Goal: Communication & Community: Answer question/provide support

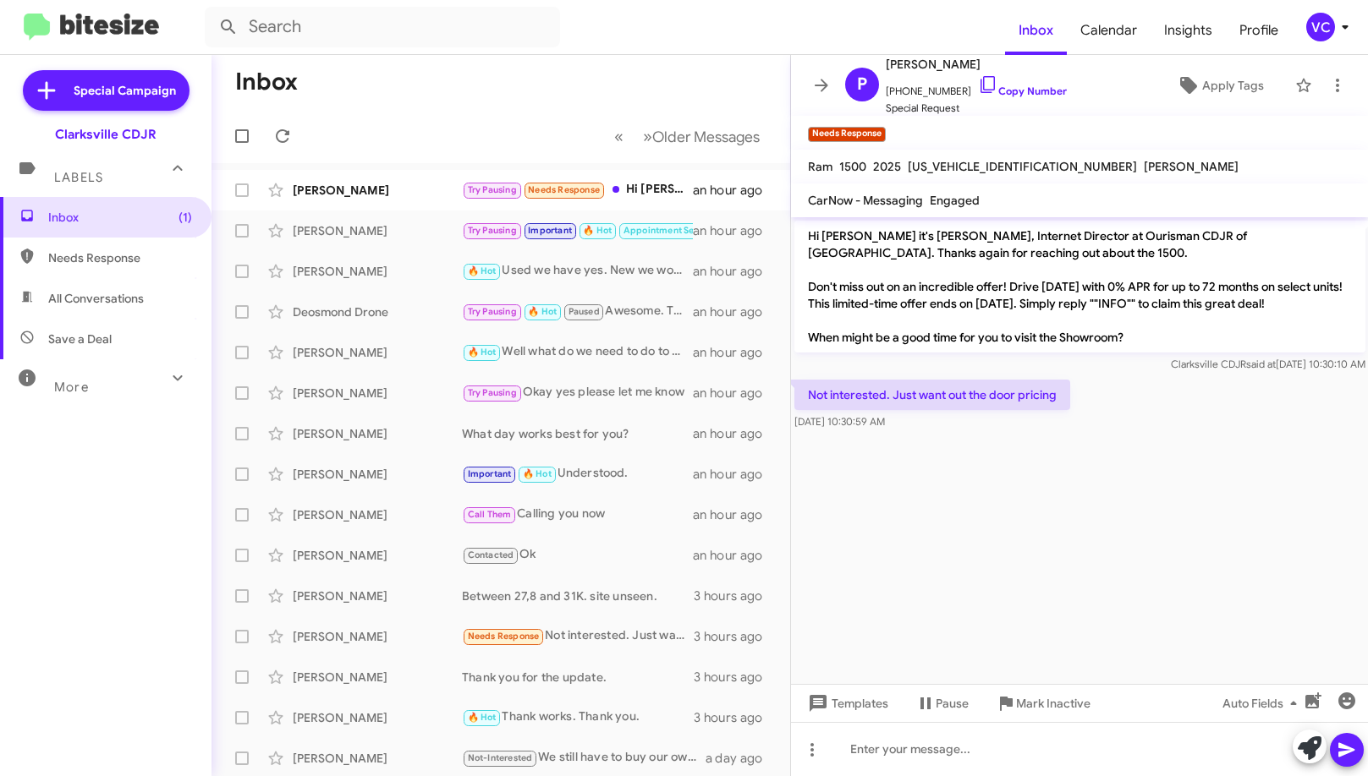
click at [1002, 558] on cdk-virtual-scroll-viewport "Hi [PERSON_NAME] it's [PERSON_NAME], Internet Director at Ourisman CDJR of [GEO…" at bounding box center [1080, 450] width 578 height 467
drag, startPoint x: 364, startPoint y: 184, endPoint x: 413, endPoint y: 184, distance: 49.1
click at [365, 184] on div "[PERSON_NAME]" at bounding box center [377, 190] width 169 height 17
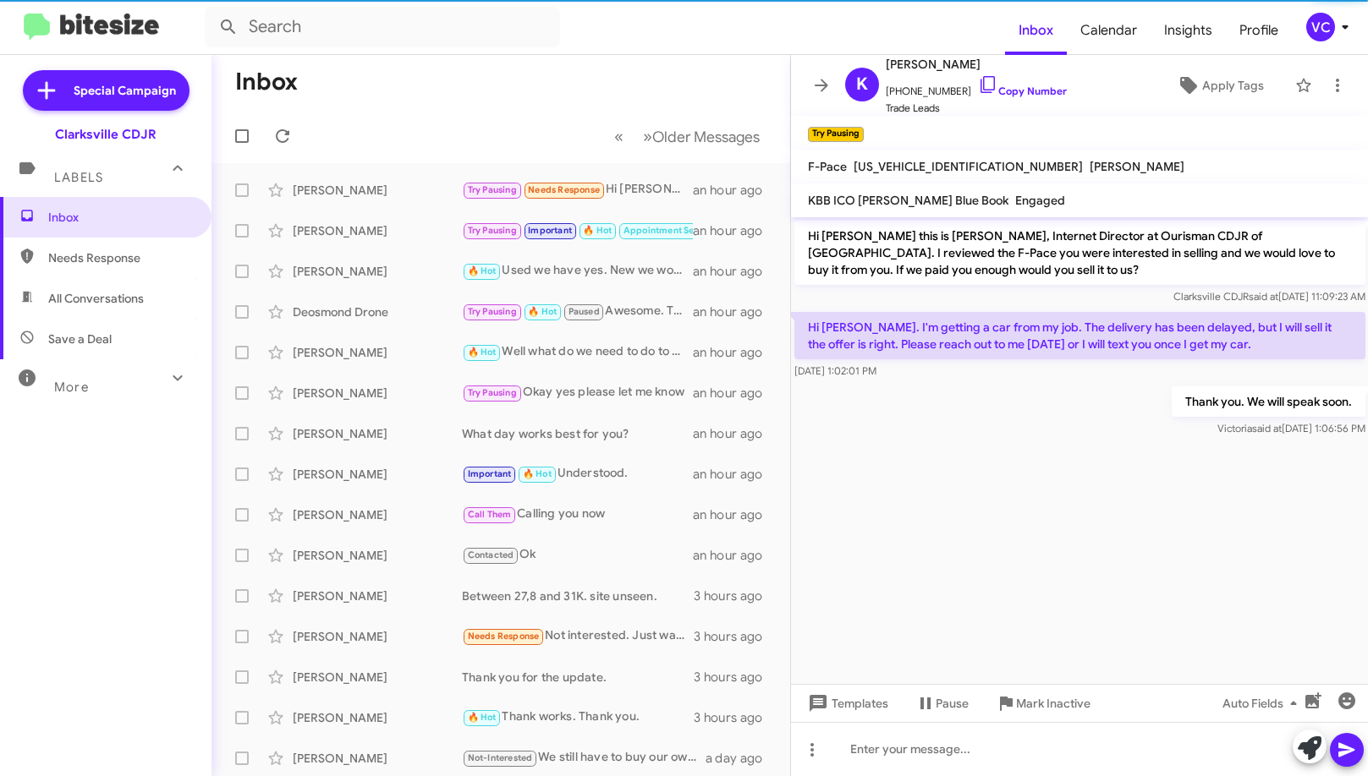
click at [1056, 557] on cdk-virtual-scroll-viewport "Hi [PERSON_NAME] this is [PERSON_NAME], Internet Director at Ourisman CDJR of […" at bounding box center [1080, 450] width 578 height 467
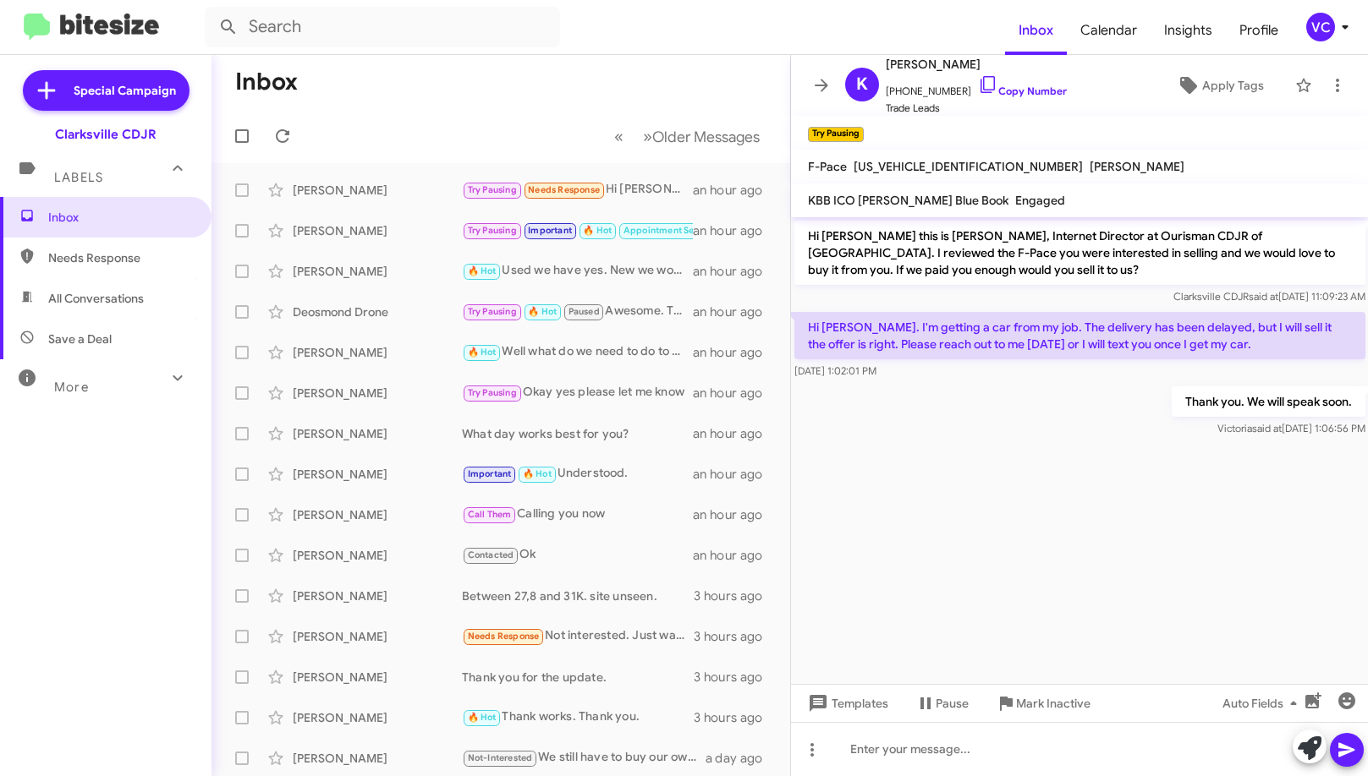
drag, startPoint x: 1010, startPoint y: 562, endPoint x: 1056, endPoint y: 576, distance: 48.4
click at [1005, 563] on cdk-virtual-scroll-viewport "Hi [PERSON_NAME] this is [PERSON_NAME], Internet Director at Ourisman CDJR of […" at bounding box center [1080, 450] width 578 height 467
click at [953, 712] on span "Pause" at bounding box center [951, 704] width 33 height 30
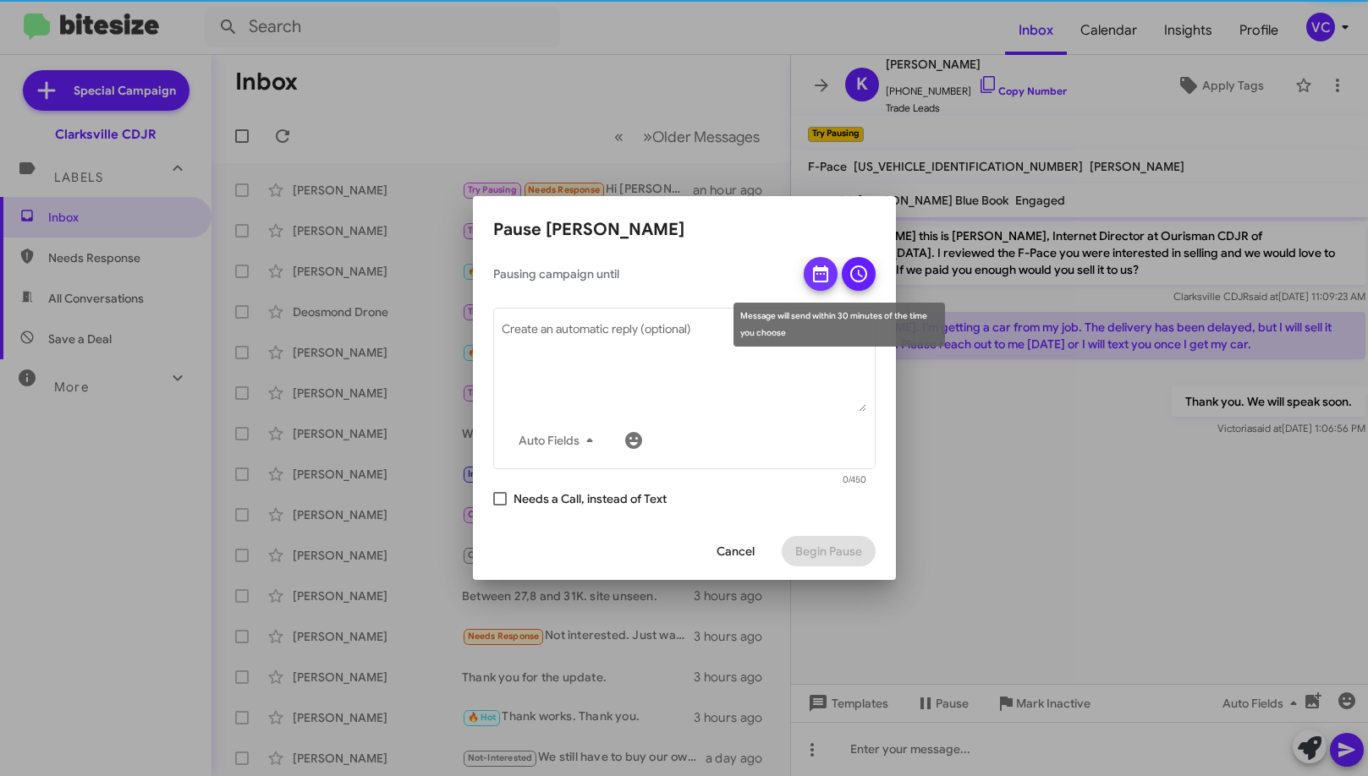
click at [819, 266] on icon at bounding box center [820, 274] width 20 height 20
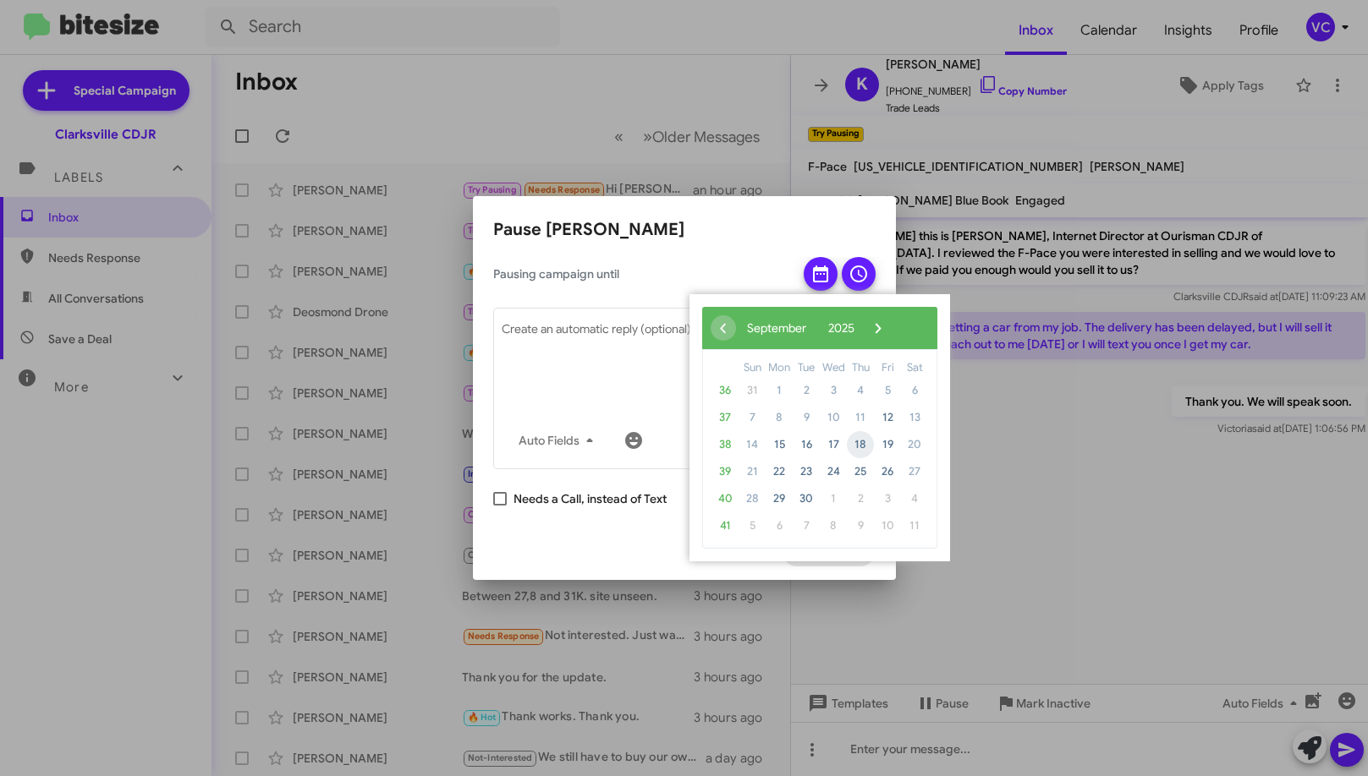
click at [862, 443] on span "18" at bounding box center [860, 444] width 27 height 27
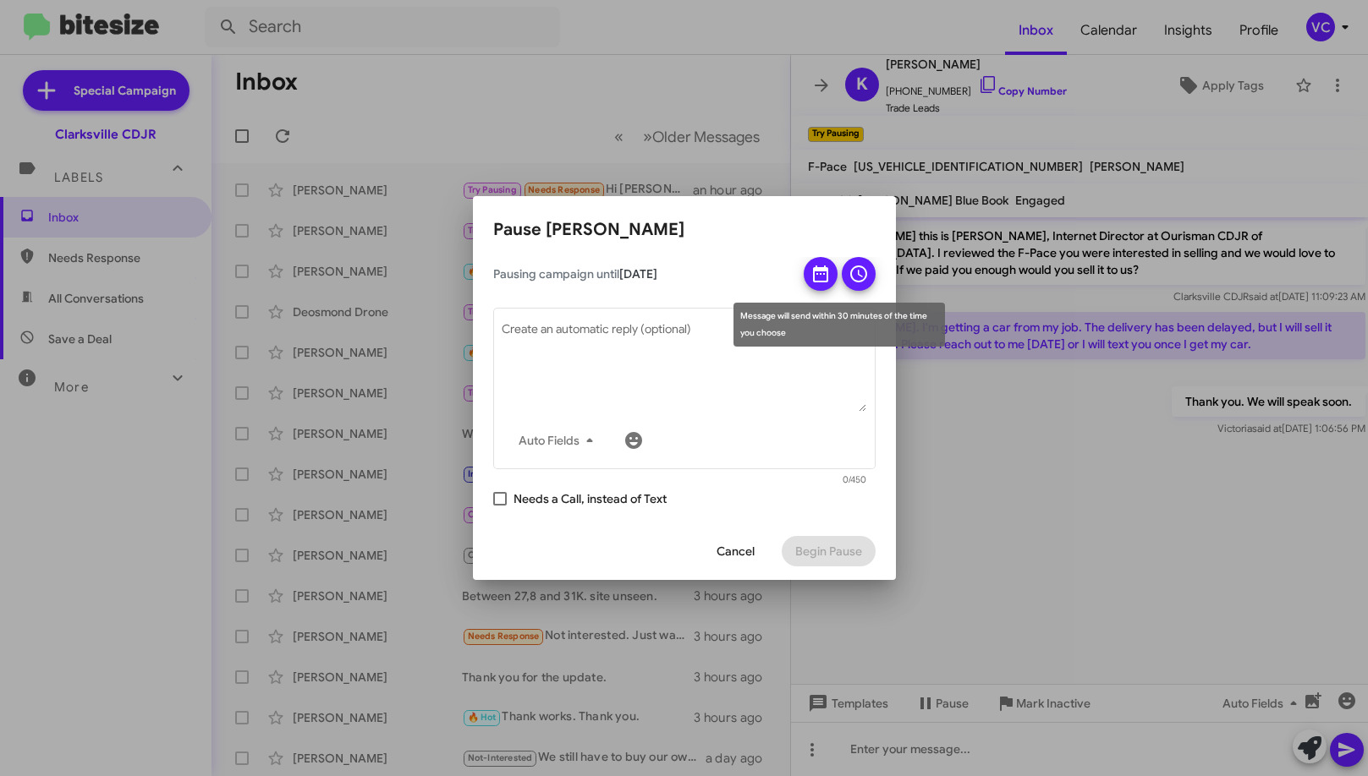
click at [848, 269] on icon at bounding box center [858, 274] width 20 height 20
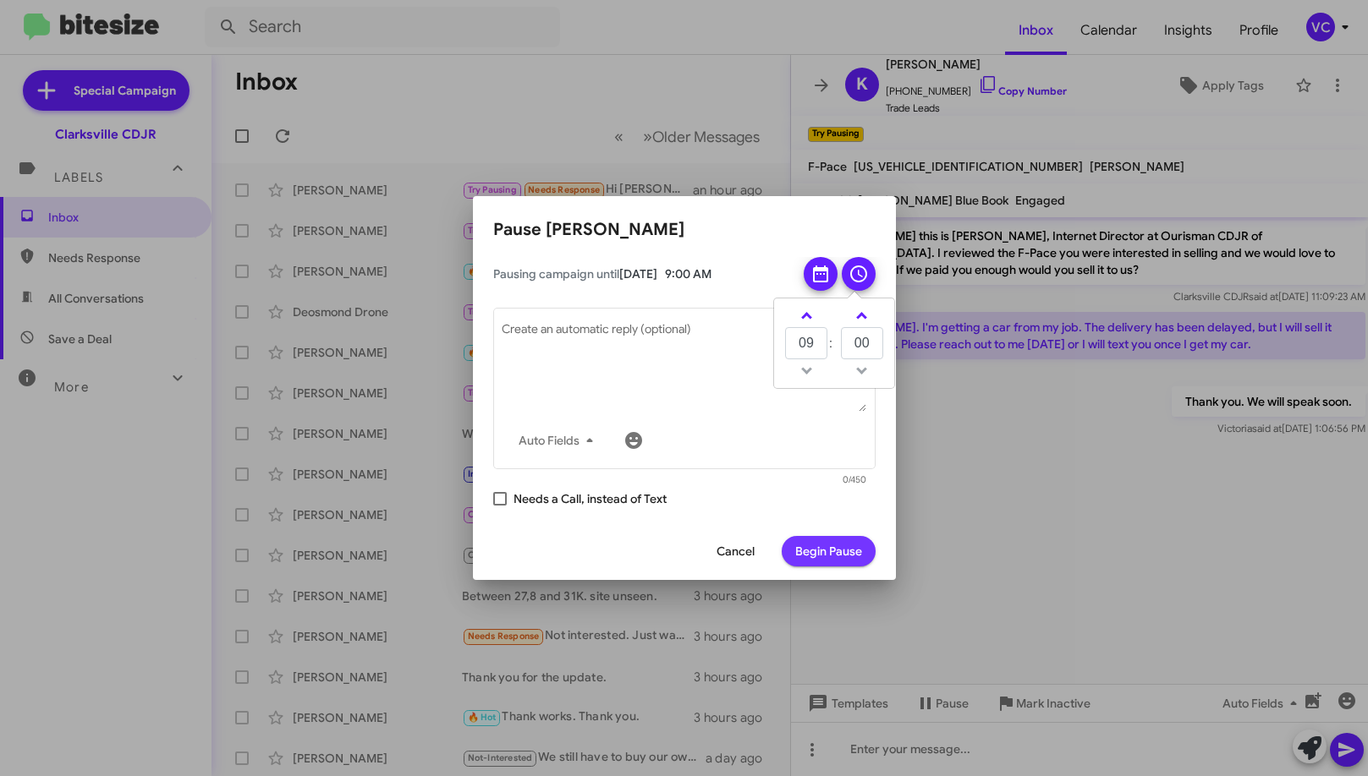
click at [831, 545] on span "Begin Pause" at bounding box center [828, 551] width 67 height 30
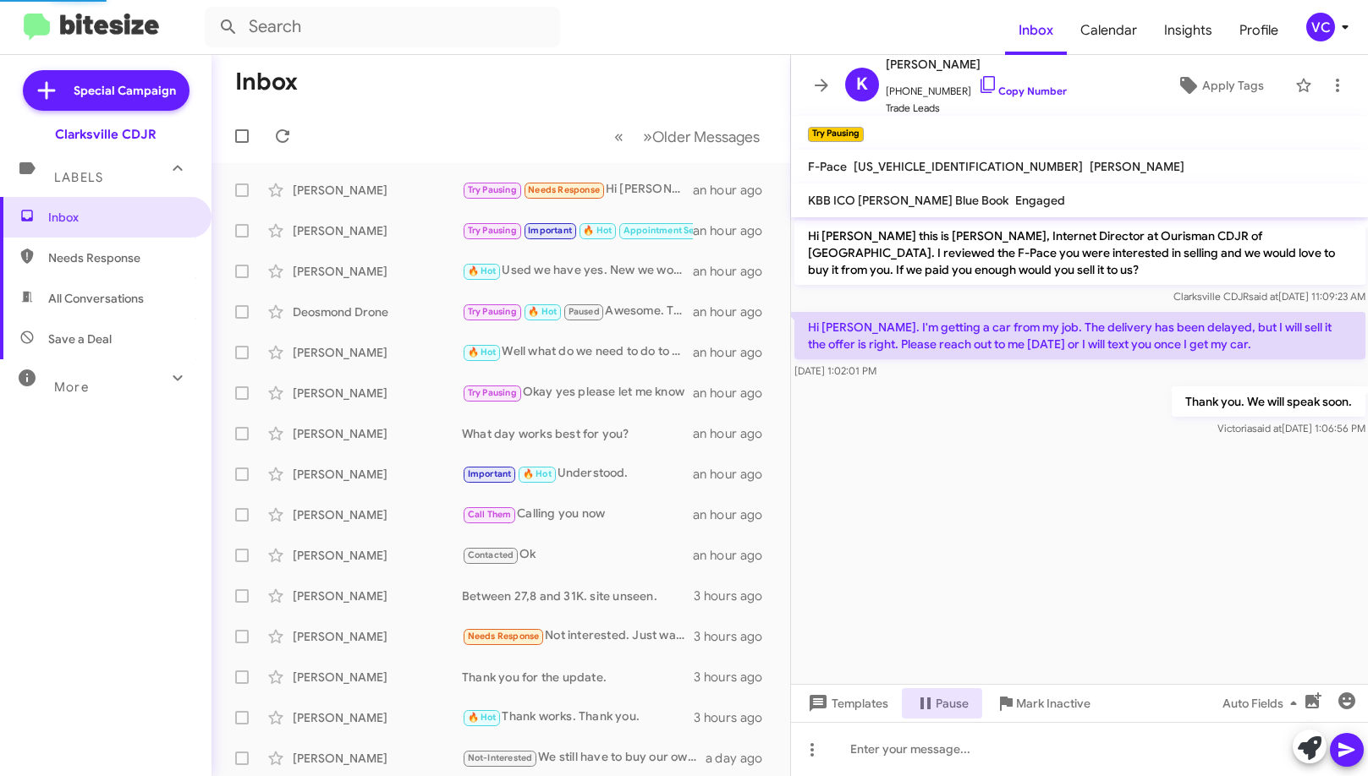
click at [1036, 455] on cdk-virtual-scroll-viewport "Hi [PERSON_NAME] this is [PERSON_NAME], Internet Director at Ourisman CDJR of […" at bounding box center [1080, 450] width 578 height 467
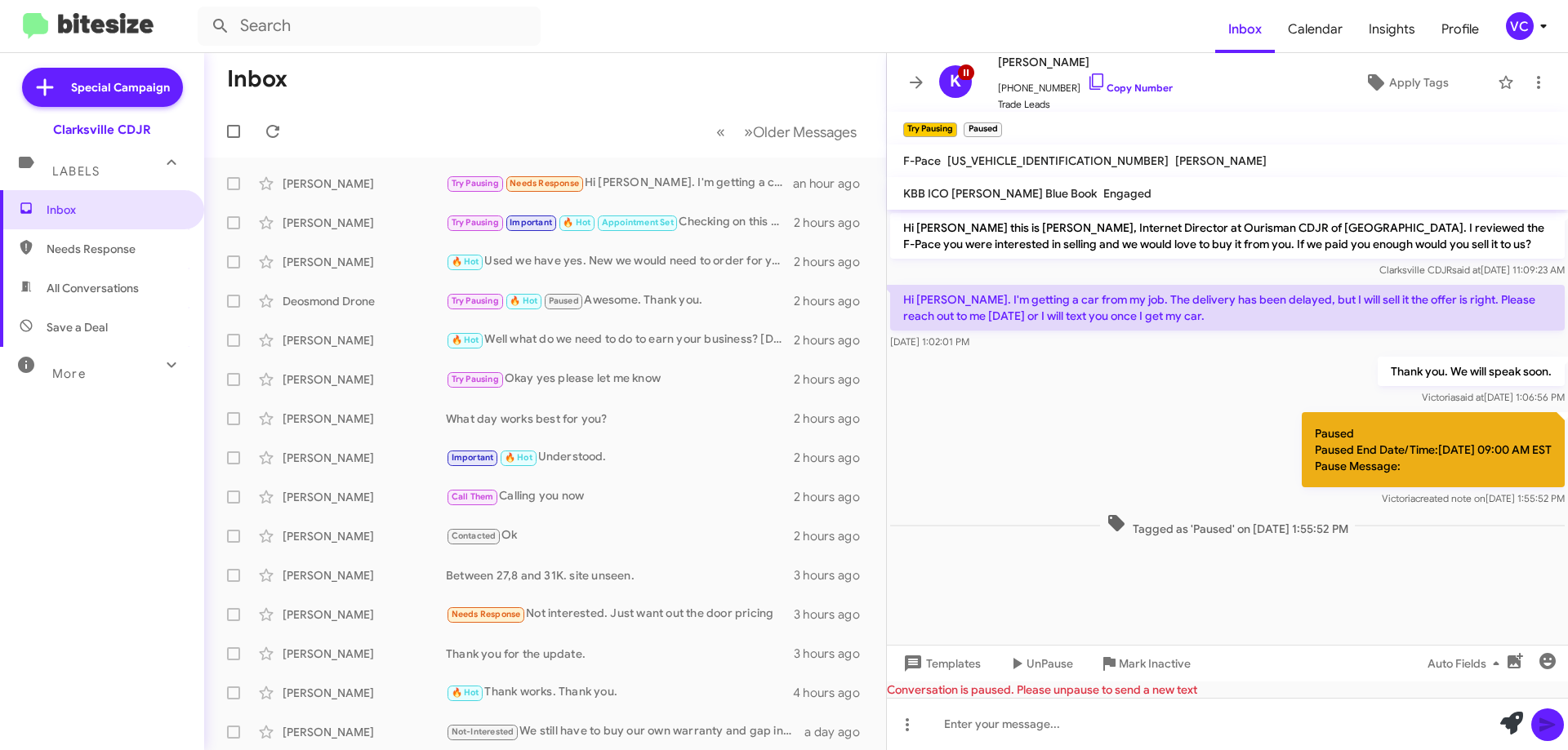
click at [1173, 603] on cdk-virtual-scroll-viewport "Hi [PERSON_NAME] this is [PERSON_NAME], Internet Director at Ourisman CDJR of […" at bounding box center [1227, 427] width 681 height 435
click at [1186, 445] on div "Paused Paused End Date/Time:[DATE] 09:00 AM EST Pause Message: [PERSON_NAME] cr…" at bounding box center [1227, 459] width 681 height 101
click at [625, 85] on mat-toolbar-row "Inbox" at bounding box center [545, 79] width 682 height 52
drag, startPoint x: 648, startPoint y: 16, endPoint x: 625, endPoint y: -6, distance: 31.8
click at [625, 0] on html "Inbox Calendar Insights Profile VC Special Campaign Clarksville CDJR Labels Inb…" at bounding box center [784, 375] width 1568 height 750
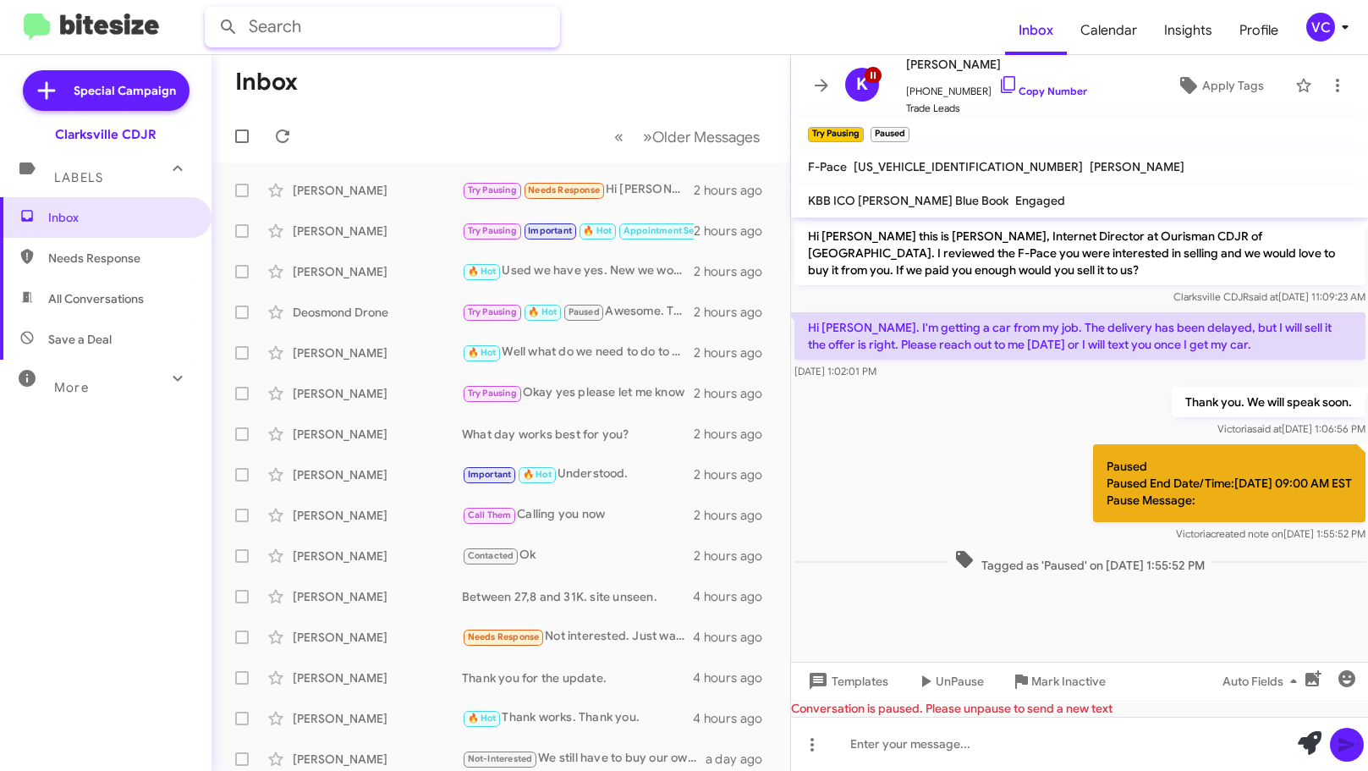
click at [381, 11] on input "text" at bounding box center [382, 27] width 355 height 41
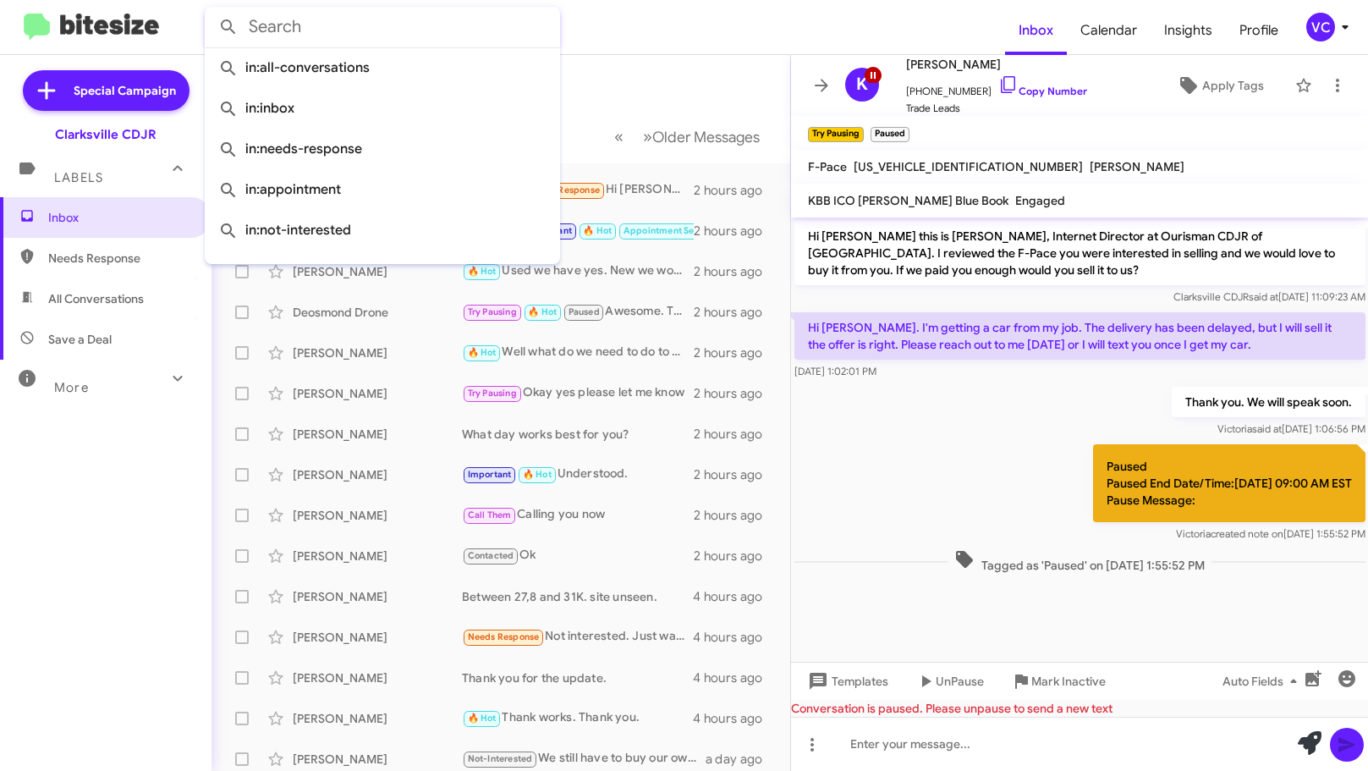
paste input "Deosmond Drone"
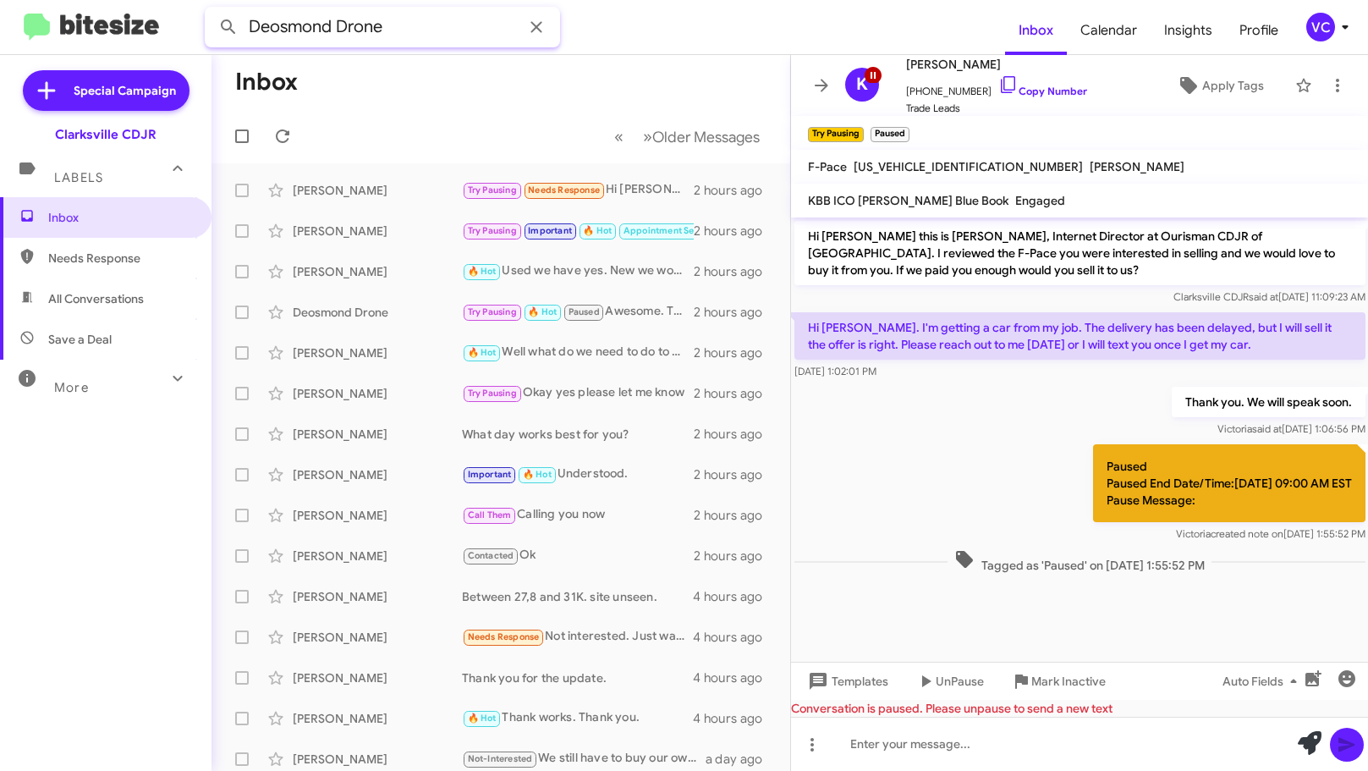
type input "Deosmond Drone"
click at [211, 10] on button at bounding box center [228, 27] width 34 height 34
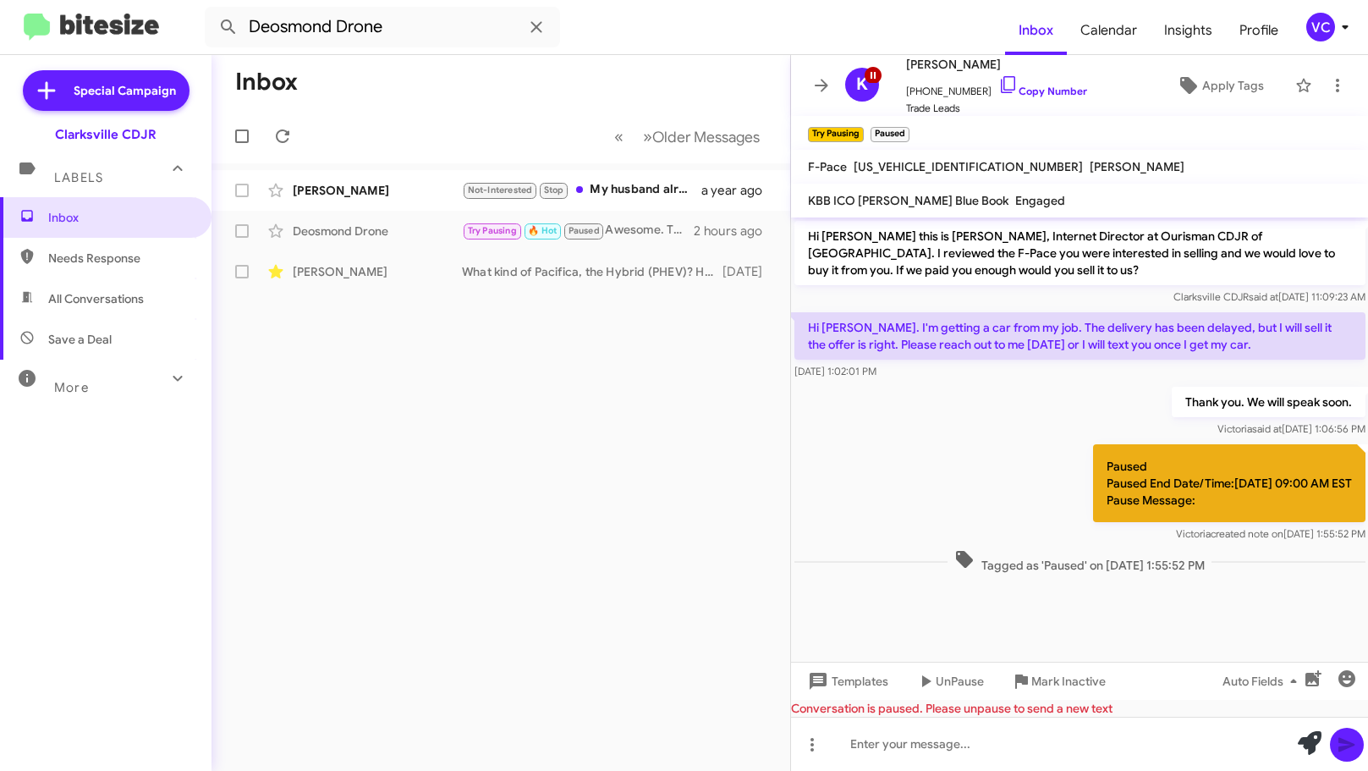
click at [623, 551] on div "Inbox « Previous » Next Older Messages [PERSON_NAME] Not-Interested Stop My hus…" at bounding box center [500, 413] width 579 height 716
click at [449, 241] on div "Deosmond Drone Try Pausing 🔥 Hot Paused Awesome. Thank you. 2 hours ago" at bounding box center [500, 231] width 551 height 34
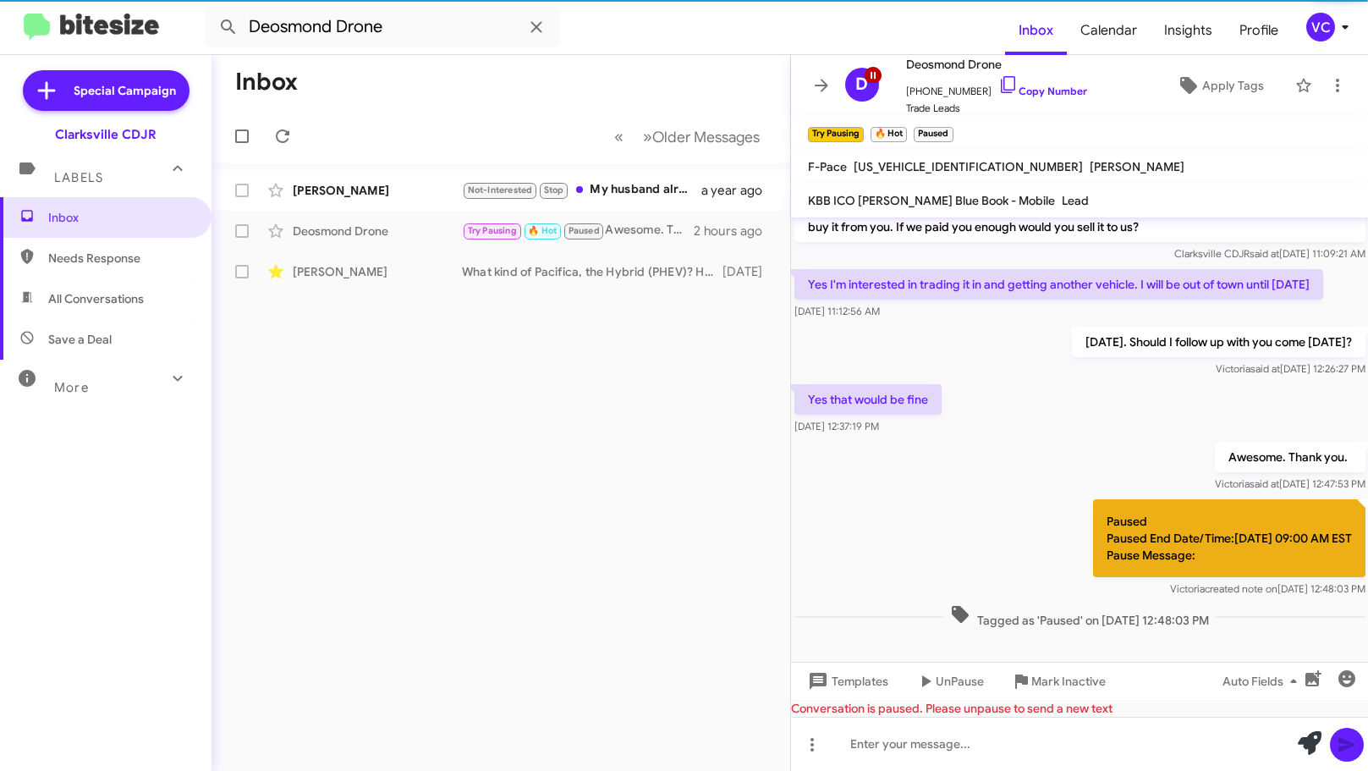
click at [922, 500] on div "Paused Paused End Date/Time:[DATE] 09:00 AM EST Pause Message: [PERSON_NAME] cr…" at bounding box center [1080, 548] width 578 height 105
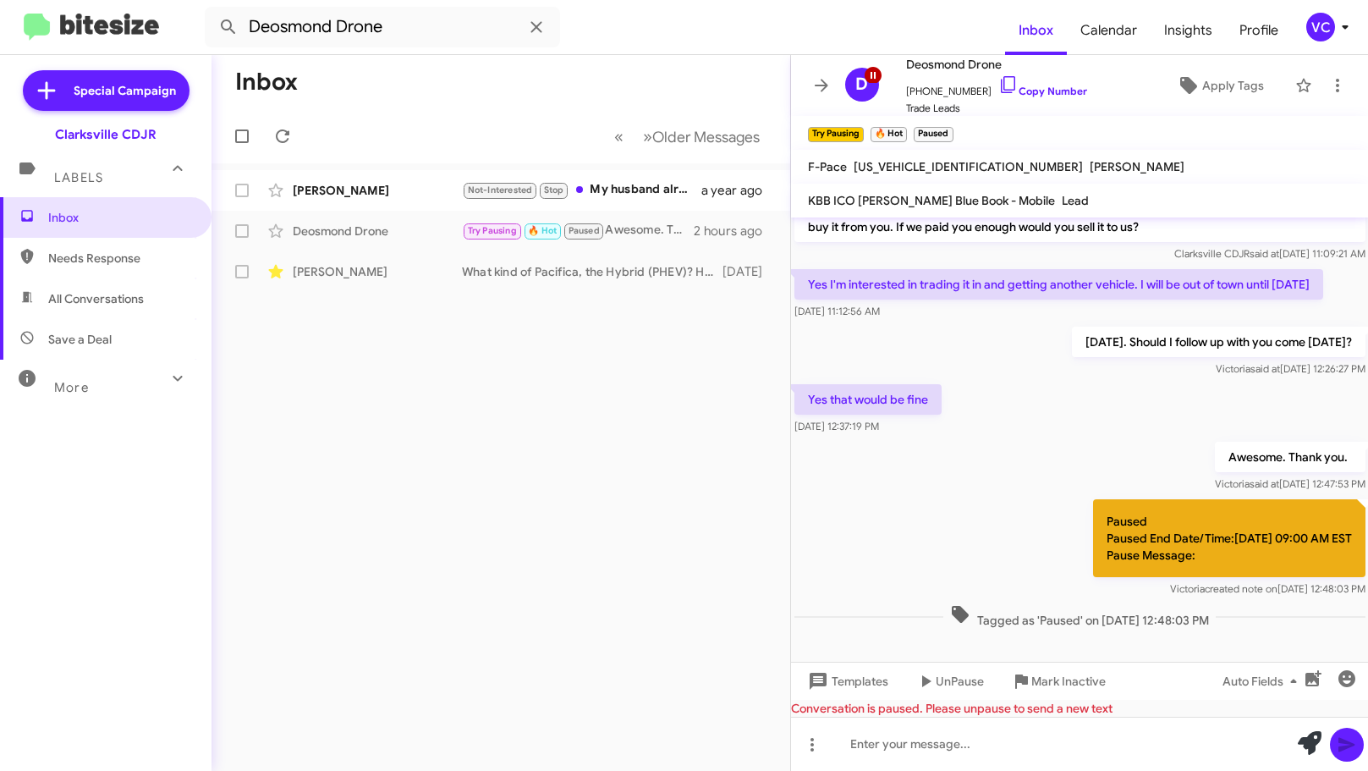
click at [1010, 441] on div "Awesome. Thank you. [PERSON_NAME] said at [DATE] 12:47:53 PM" at bounding box center [1080, 467] width 578 height 58
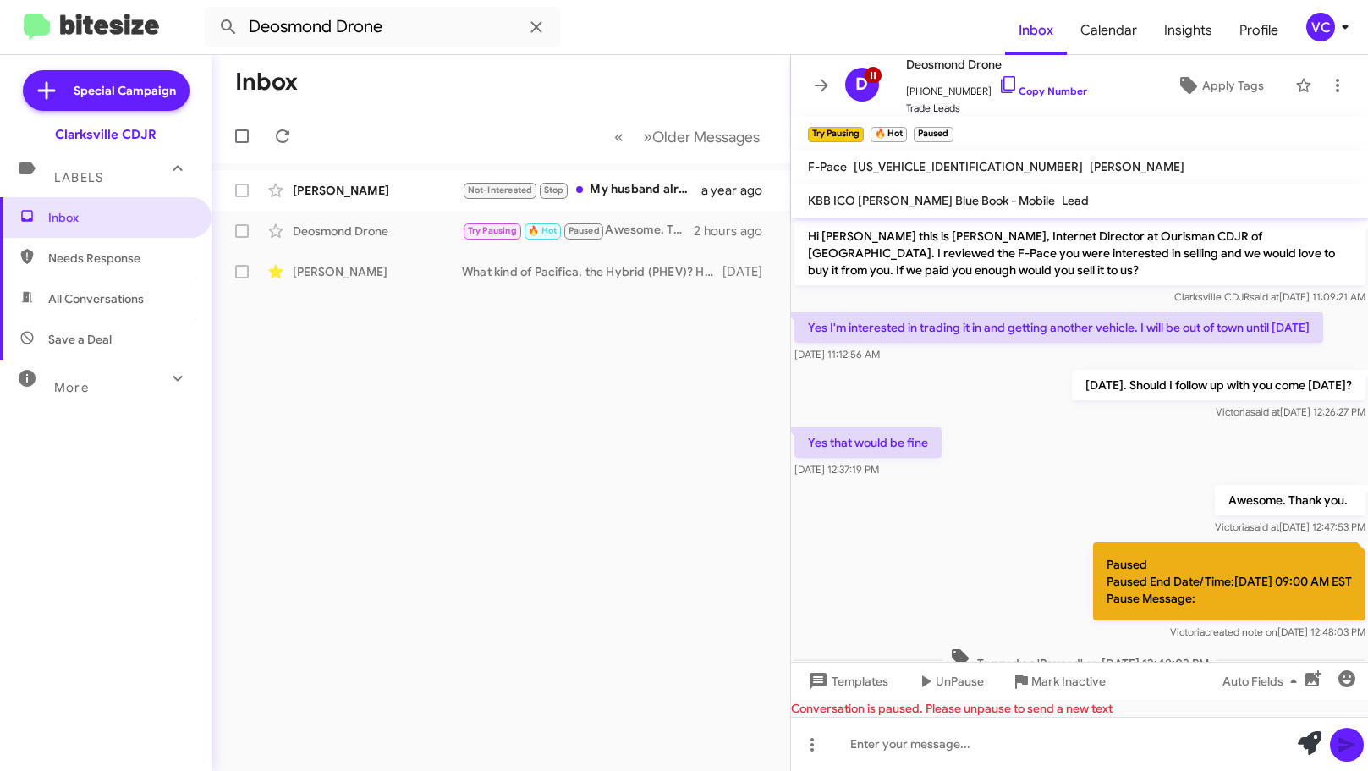
click at [1034, 481] on div "Yes that would be fine [DATE] 12:37:19 PM" at bounding box center [1080, 453] width 578 height 58
click at [1058, 499] on div "Awesome. Thank you. [PERSON_NAME] said at [DATE] 12:47:53 PM" at bounding box center [1080, 510] width 578 height 58
click at [1048, 532] on div "Awesome. Thank you. [PERSON_NAME] said at [DATE] 12:47:53 PM" at bounding box center [1080, 510] width 578 height 58
drag, startPoint x: 810, startPoint y: 321, endPoint x: 872, endPoint y: 359, distance: 73.0
click at [872, 359] on div "Yes I'm interested in trading it in and getting another vehicle. I will be out …" at bounding box center [1058, 337] width 529 height 51
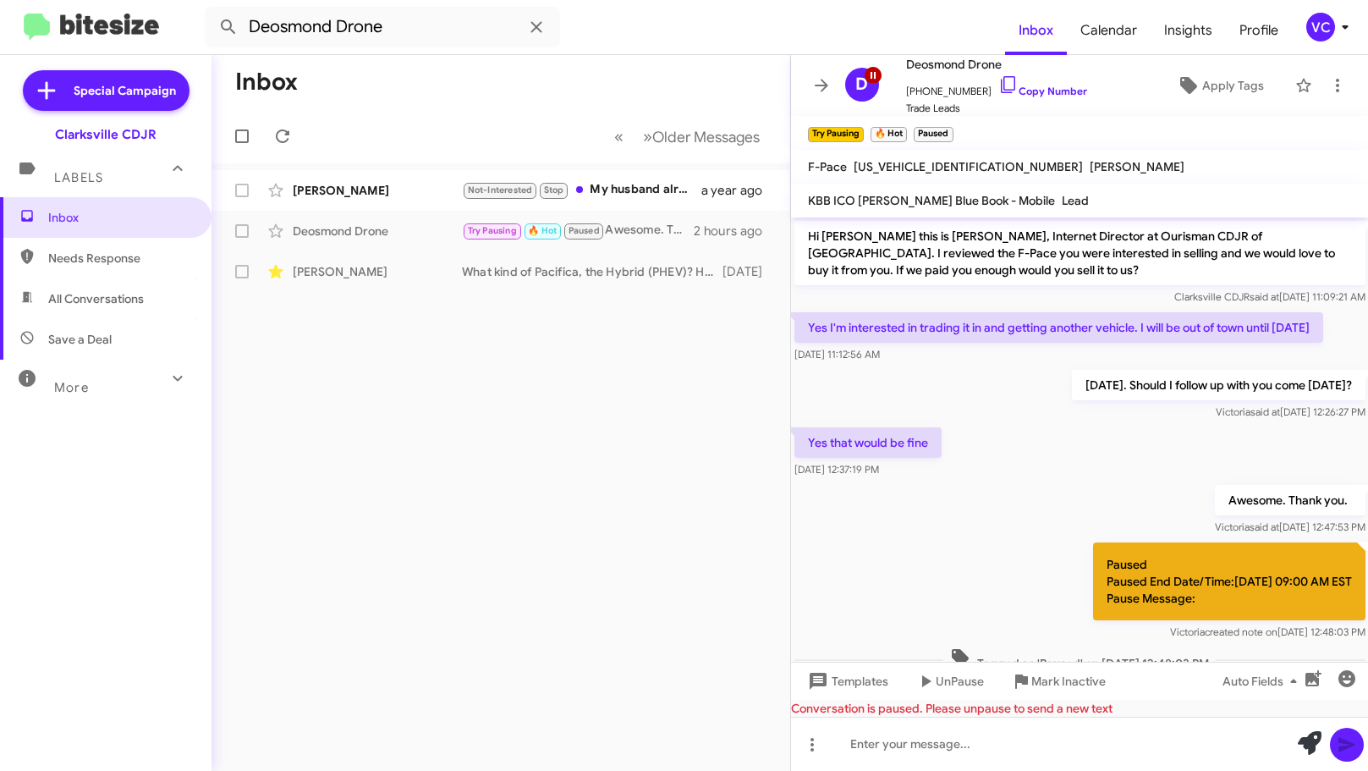
click at [973, 403] on div "[DATE]. Should I follow up with you come [DATE]? [PERSON_NAME] said at [DATE] 1…" at bounding box center [1080, 395] width 578 height 58
click at [883, 286] on div "Hi [PERSON_NAME] this is [PERSON_NAME], Internet Director at Ourisman CDJR of […" at bounding box center [1079, 263] width 571 height 85
drag, startPoint x: 798, startPoint y: 332, endPoint x: 973, endPoint y: 367, distance: 178.5
click at [973, 363] on div "Yes I'm interested in trading it in and getting another vehicle. I will be out …" at bounding box center [1058, 337] width 529 height 51
copy div "Yes I'm interested in trading it in and getting another vehicle. I will be out …"
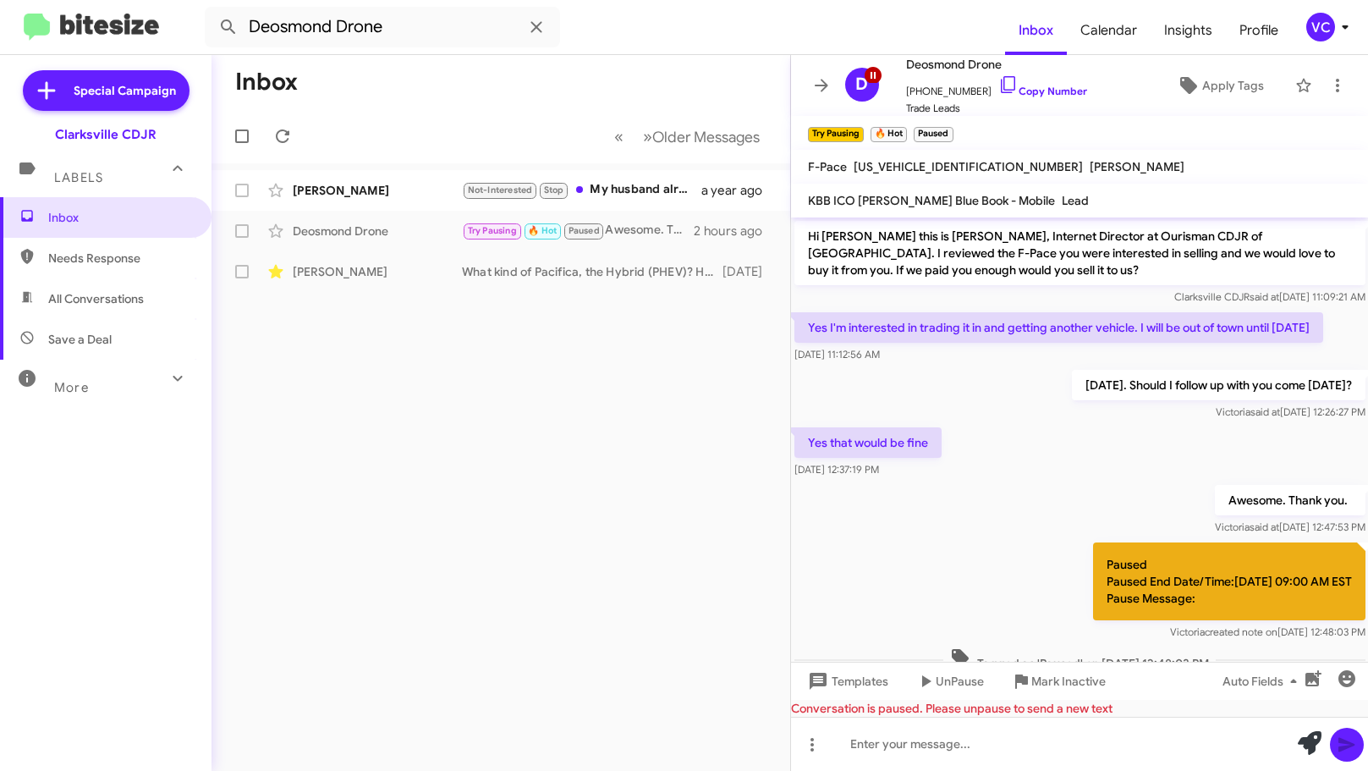
drag, startPoint x: 472, startPoint y: 482, endPoint x: 200, endPoint y: 493, distance: 272.6
click at [468, 486] on div "Inbox « Previous » Next Older Messages [PERSON_NAME] Not-Interested Stop My hus…" at bounding box center [500, 413] width 579 height 716
click at [1063, 481] on div "Yes that would be fine [DATE] 12:37:19 PM" at bounding box center [1080, 453] width 578 height 58
click at [701, 636] on div "Inbox « Previous » Next Older Messages [PERSON_NAME] Not-Interested Stop My hus…" at bounding box center [500, 413] width 579 height 716
click at [1071, 400] on p "[DATE]. Should I follow up with you come [DATE]?" at bounding box center [1218, 385] width 294 height 30
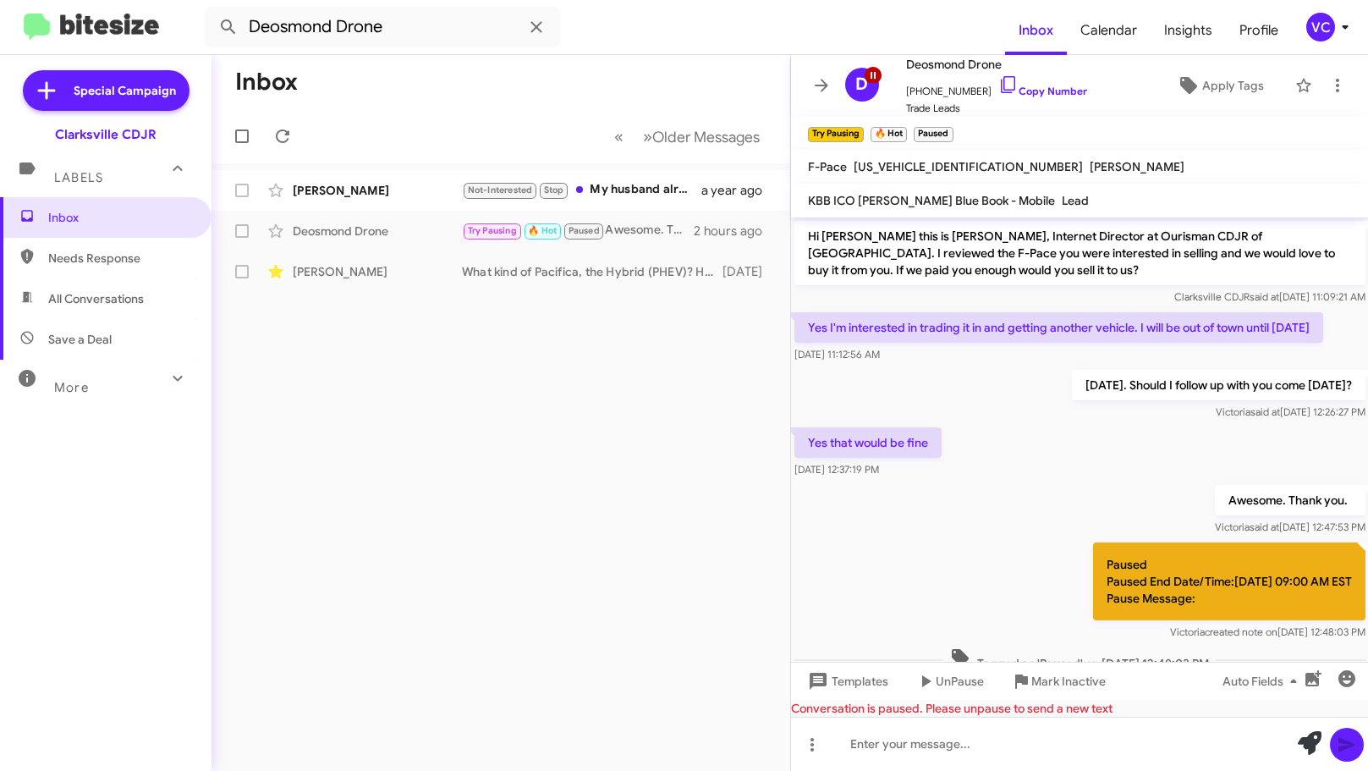
click at [1086, 420] on div "[PERSON_NAME] said at [DATE] 12:26:27 PM" at bounding box center [1218, 411] width 294 height 17
click at [1058, 471] on div "Yes that would be fine [DATE] 12:37:19 PM" at bounding box center [1080, 453] width 578 height 58
drag, startPoint x: 820, startPoint y: 331, endPoint x: 1108, endPoint y: 431, distance: 305.2
click at [1069, 360] on div "Yes I'm interested in trading it in and getting another vehicle. I will be out …" at bounding box center [1058, 337] width 529 height 51
drag, startPoint x: 1140, startPoint y: 472, endPoint x: 1139, endPoint y: 503, distance: 31.3
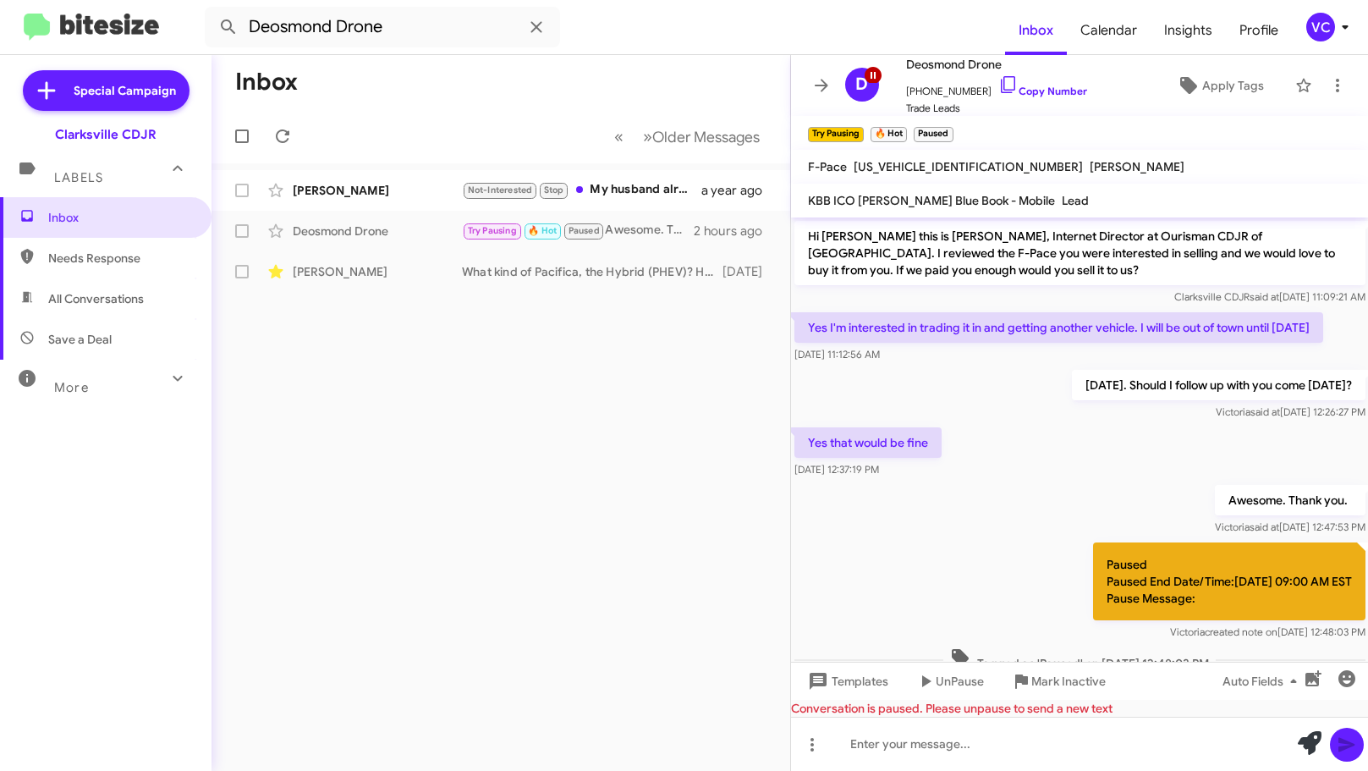
click at [1140, 474] on div "Yes that would be fine [DATE] 12:37:19 PM" at bounding box center [1080, 453] width 578 height 58
click at [1129, 511] on div "Awesome. Thank you. [PERSON_NAME] said at [DATE] 12:47:53 PM" at bounding box center [1080, 510] width 578 height 58
click at [1129, 601] on p "Paused Paused End Date/Time:[DATE] 09:00 AM EST Pause Message:" at bounding box center [1228, 581] width 272 height 78
click at [935, 683] on span "UnPause" at bounding box center [959, 681] width 48 height 30
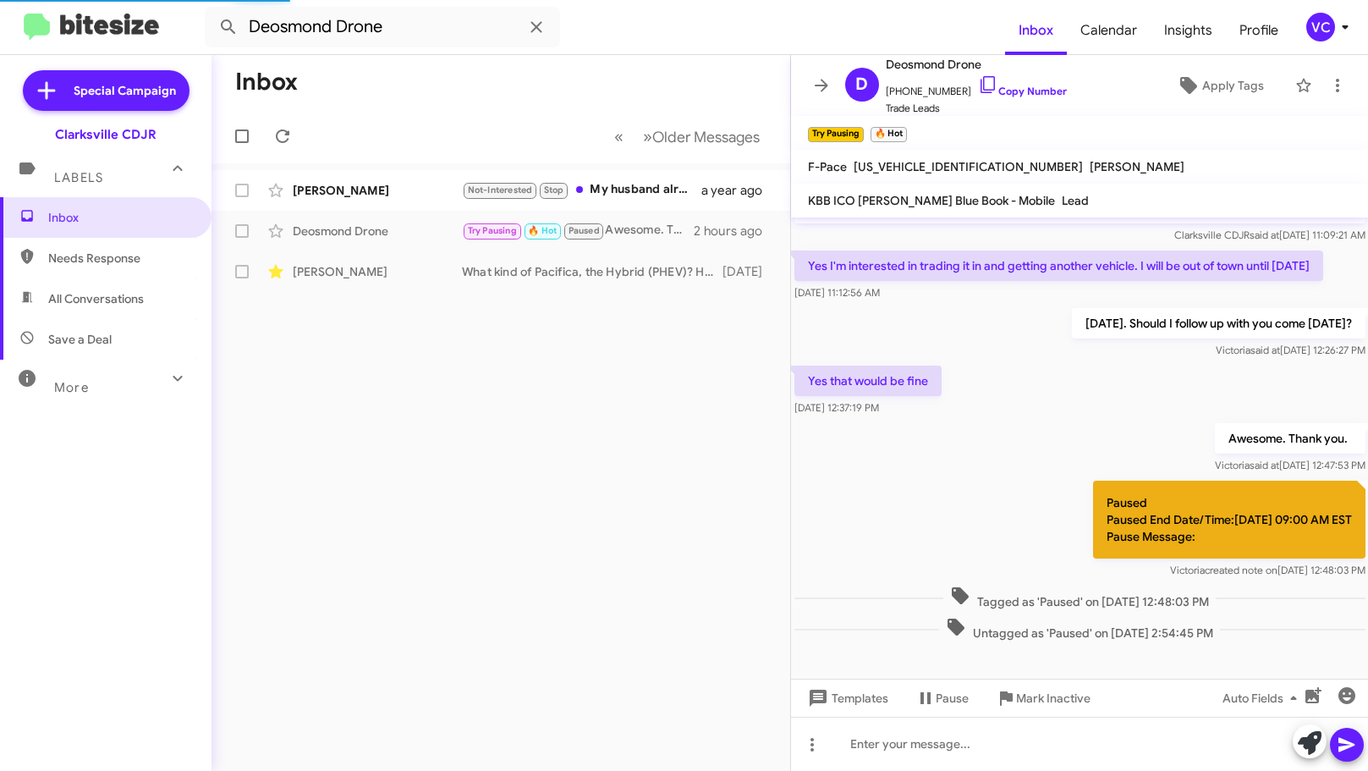
click at [999, 483] on div "Paused Paused End Date/Time:[DATE] 09:00 AM EST Pause Message: [PERSON_NAME] cr…" at bounding box center [1080, 529] width 578 height 105
click at [1148, 403] on div "Yes that would be fine [DATE] 12:37:19 PM" at bounding box center [1080, 391] width 578 height 58
click at [989, 376] on div "Yes that would be fine [DATE] 12:37:19 PM" at bounding box center [1080, 391] width 578 height 58
drag, startPoint x: 968, startPoint y: 251, endPoint x: 1249, endPoint y: 288, distance: 284.1
click at [1247, 280] on p "Yes I'm interested in trading it in and getting another vehicle. I will be out …" at bounding box center [1058, 265] width 529 height 30
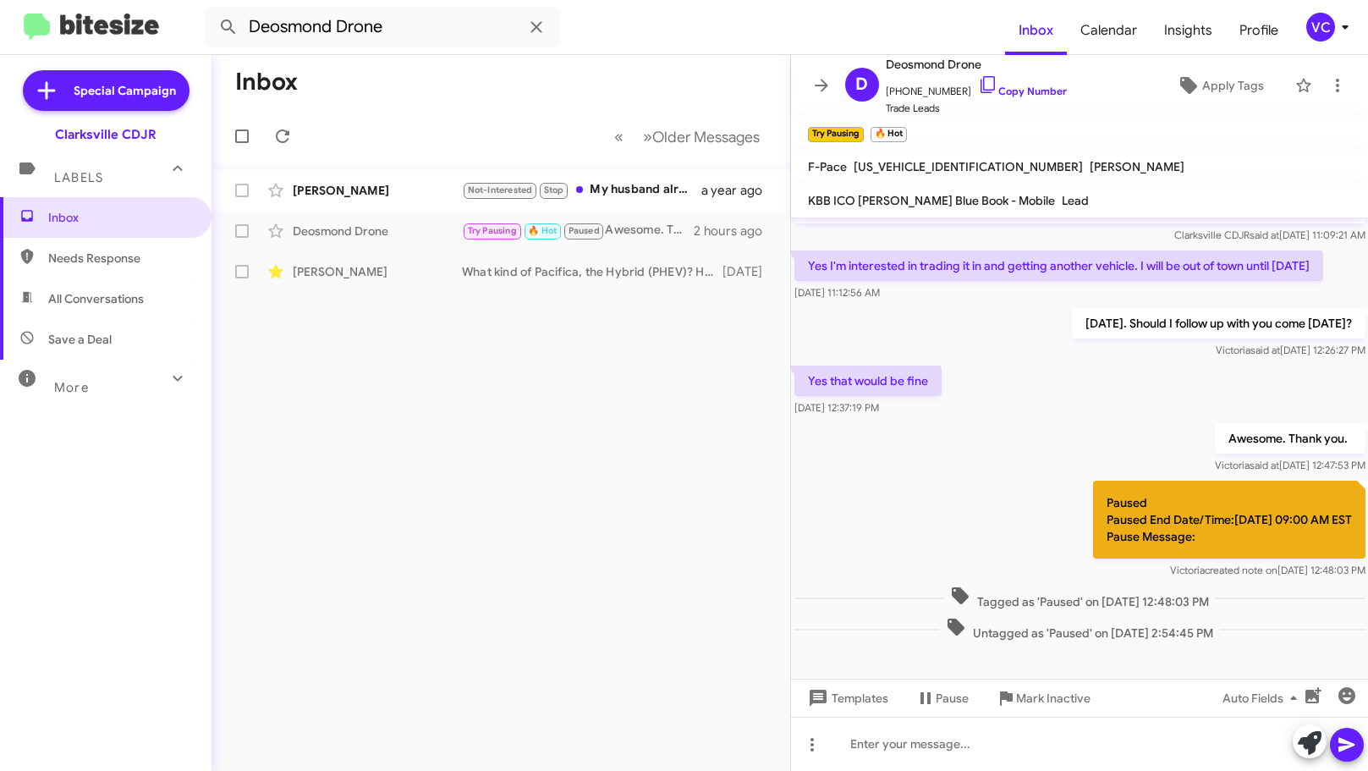
drag, startPoint x: 1159, startPoint y: 429, endPoint x: 1149, endPoint y: 450, distance: 23.5
click at [1214, 441] on p "Awesome. Thank you." at bounding box center [1289, 438] width 151 height 30
click at [1090, 456] on div "Awesome. Thank you. [PERSON_NAME] said at [DATE] 12:47:53 PM" at bounding box center [1080, 449] width 578 height 58
click at [1084, 457] on div "Awesome. Thank you. [PERSON_NAME] said at [DATE] 12:47:53 PM" at bounding box center [1080, 449] width 578 height 58
click at [960, 703] on span "Pause" at bounding box center [951, 698] width 33 height 30
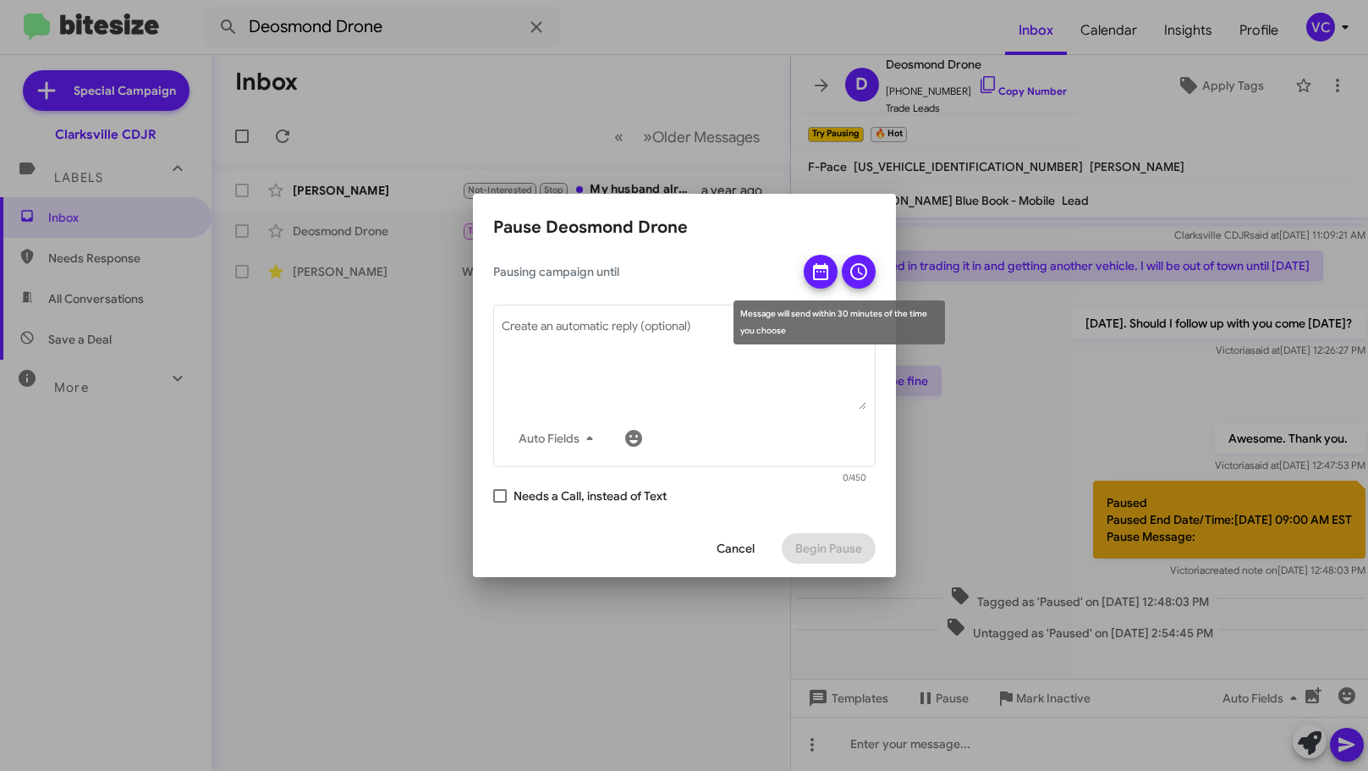
click at [811, 269] on icon at bounding box center [820, 271] width 20 height 20
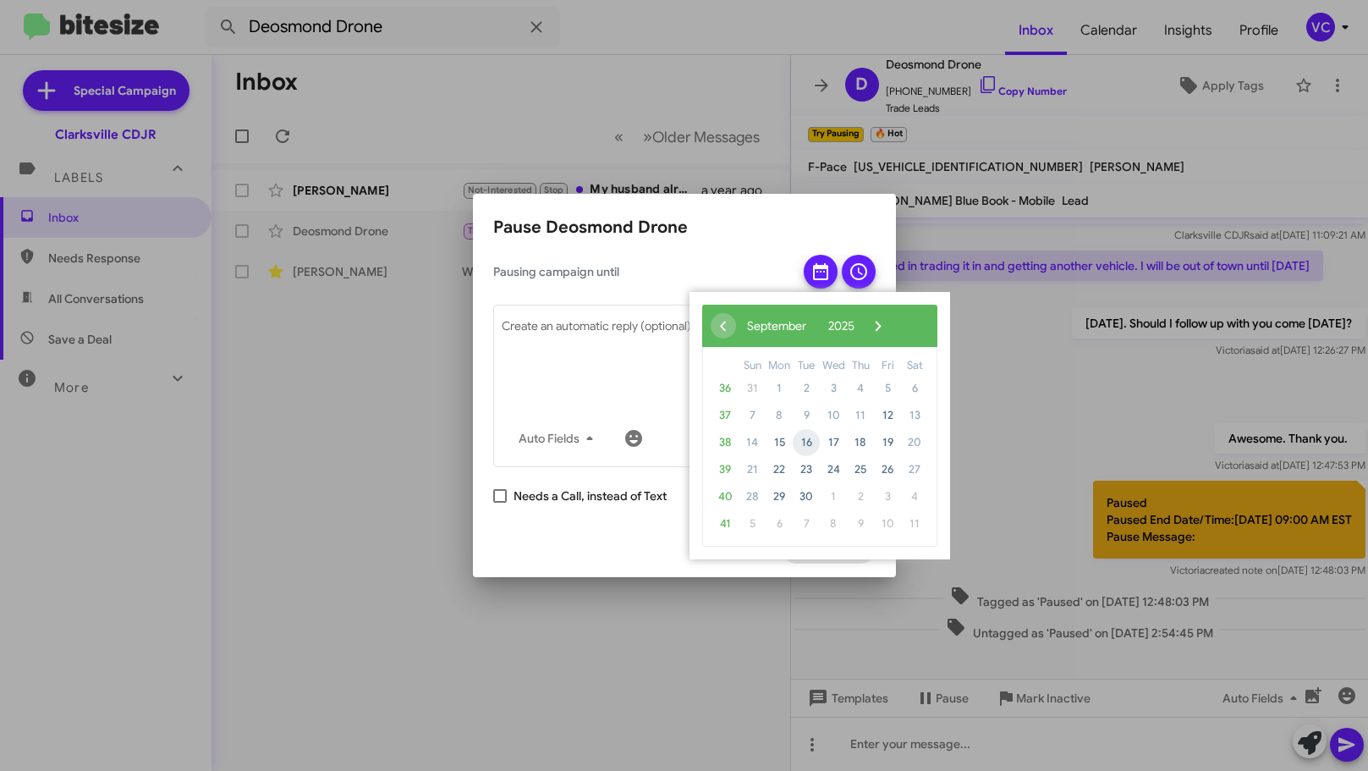
click at [812, 443] on span "16" at bounding box center [806, 442] width 27 height 27
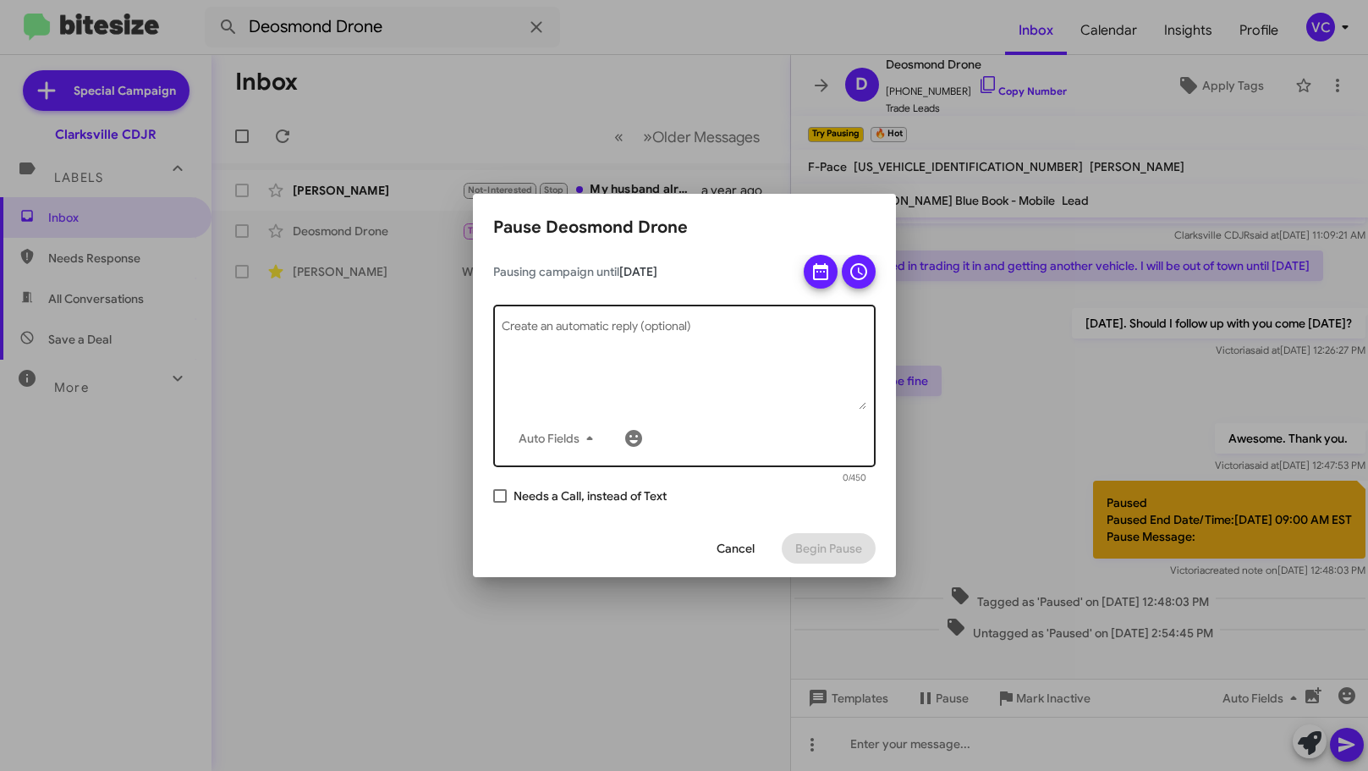
drag, startPoint x: 751, startPoint y: 375, endPoint x: 823, endPoint y: 325, distance: 87.5
click at [751, 372] on textarea "Create an automatic reply (optional)" at bounding box center [684, 365] width 365 height 88
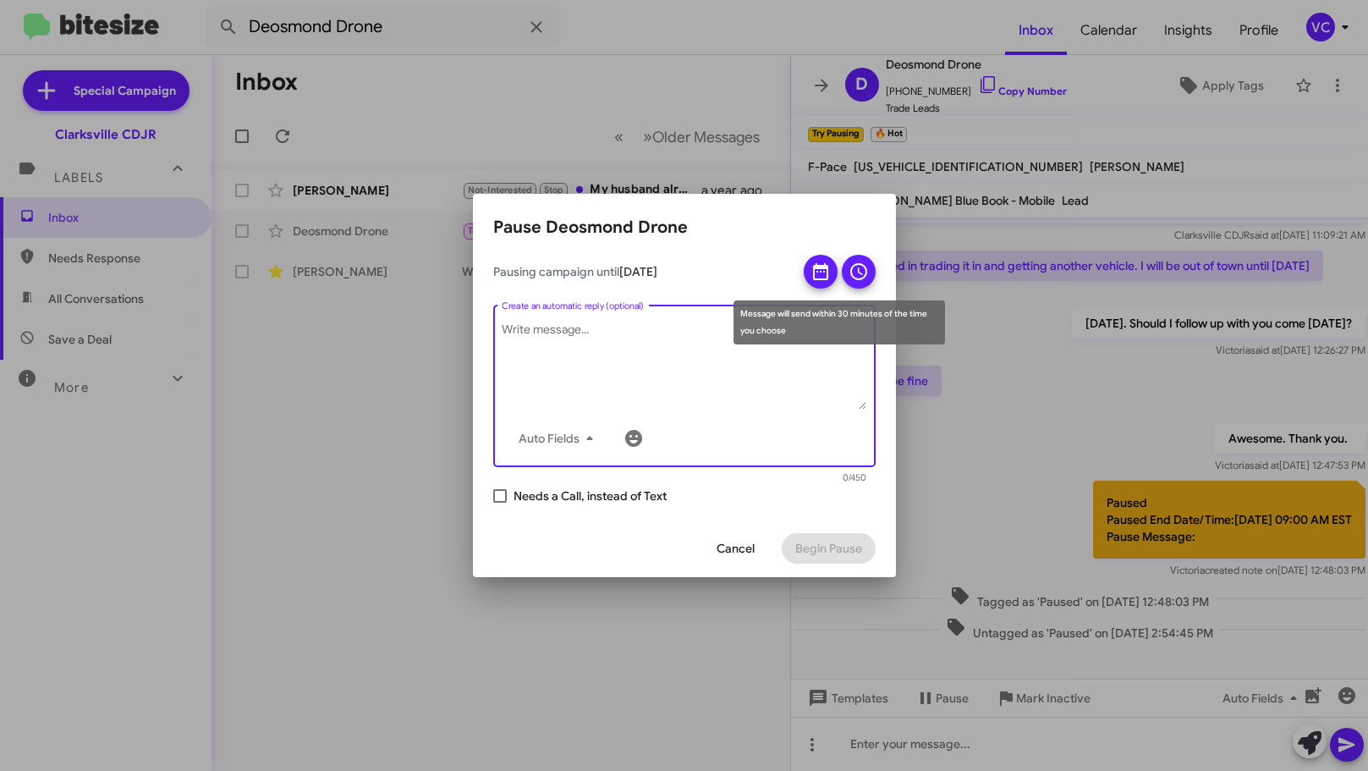
click at [866, 271] on icon at bounding box center [858, 271] width 20 height 20
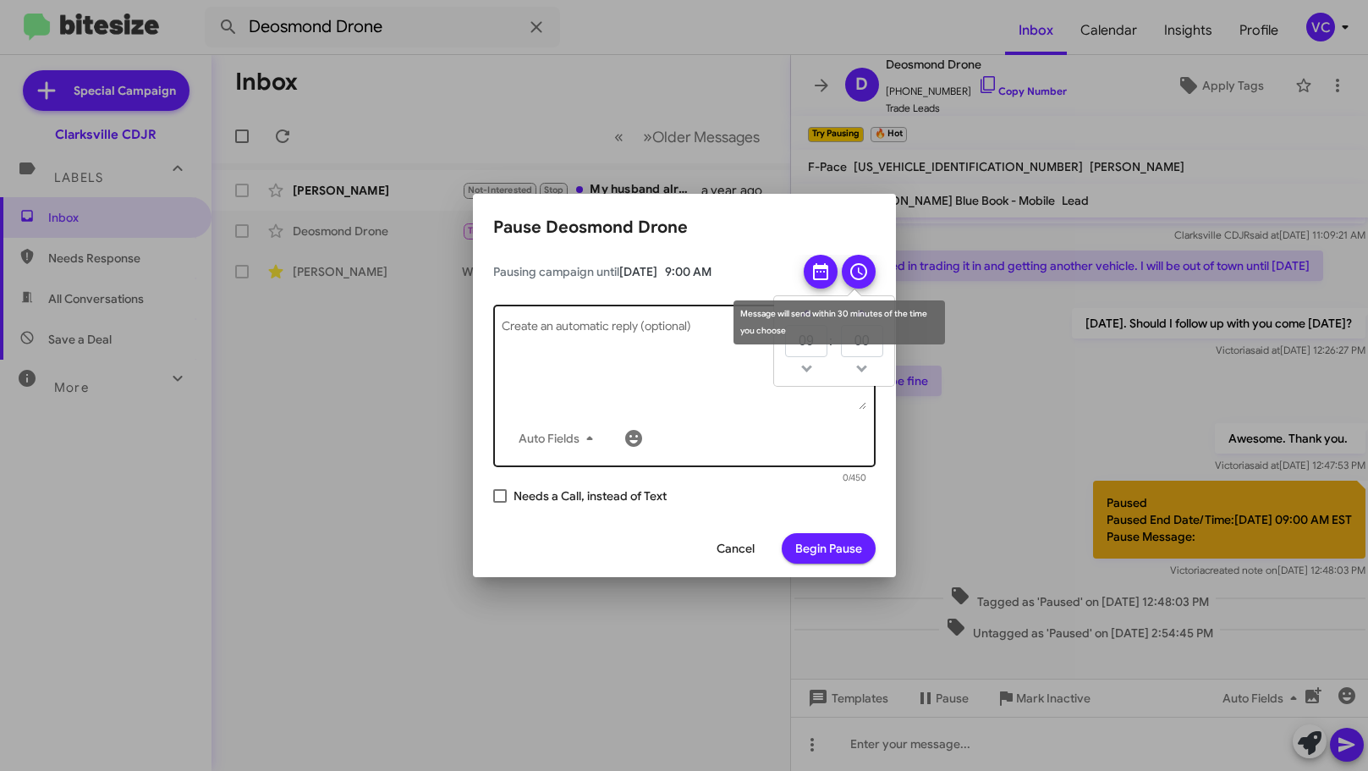
click at [661, 334] on textarea "Create an automatic reply (optional)" at bounding box center [684, 365] width 365 height 88
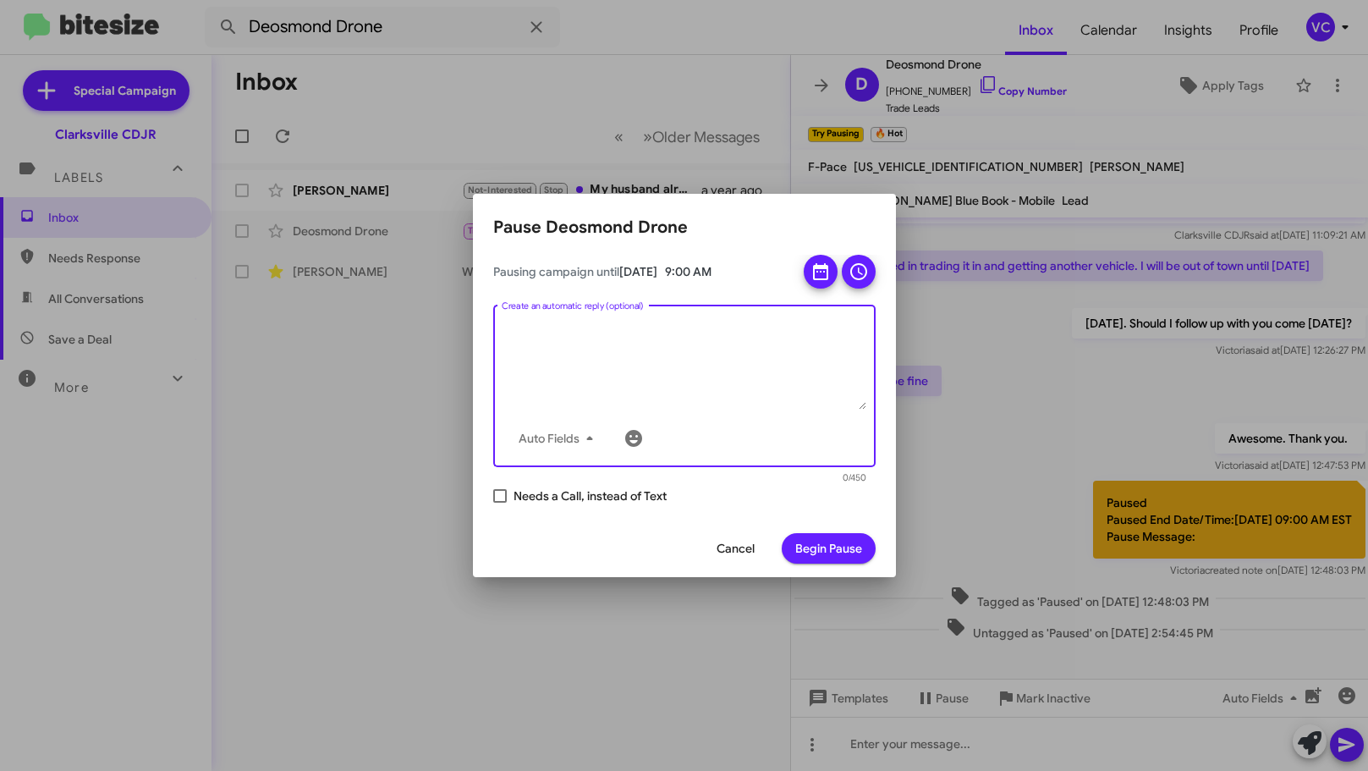
click at [673, 337] on textarea "Create an automatic reply (optional)" at bounding box center [684, 365] width 365 height 88
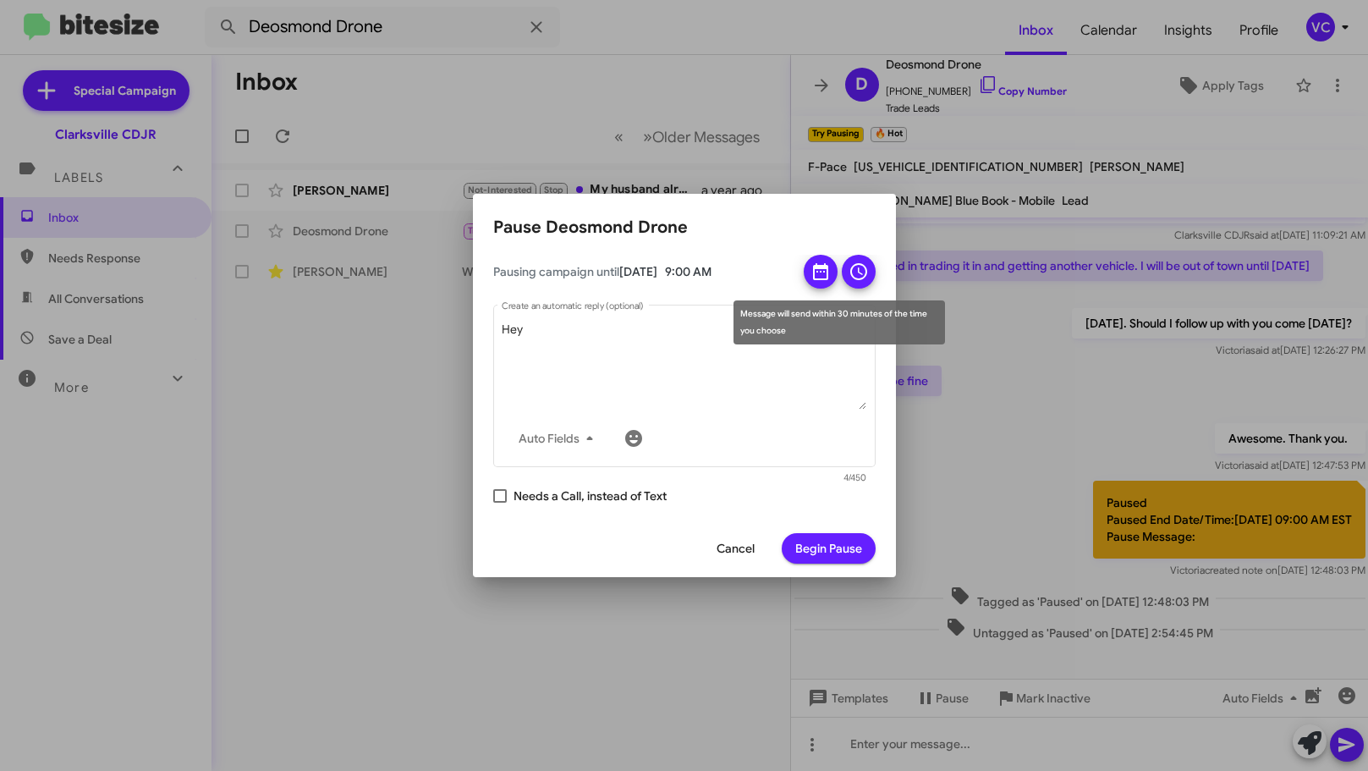
click at [816, 274] on icon at bounding box center [820, 271] width 20 height 20
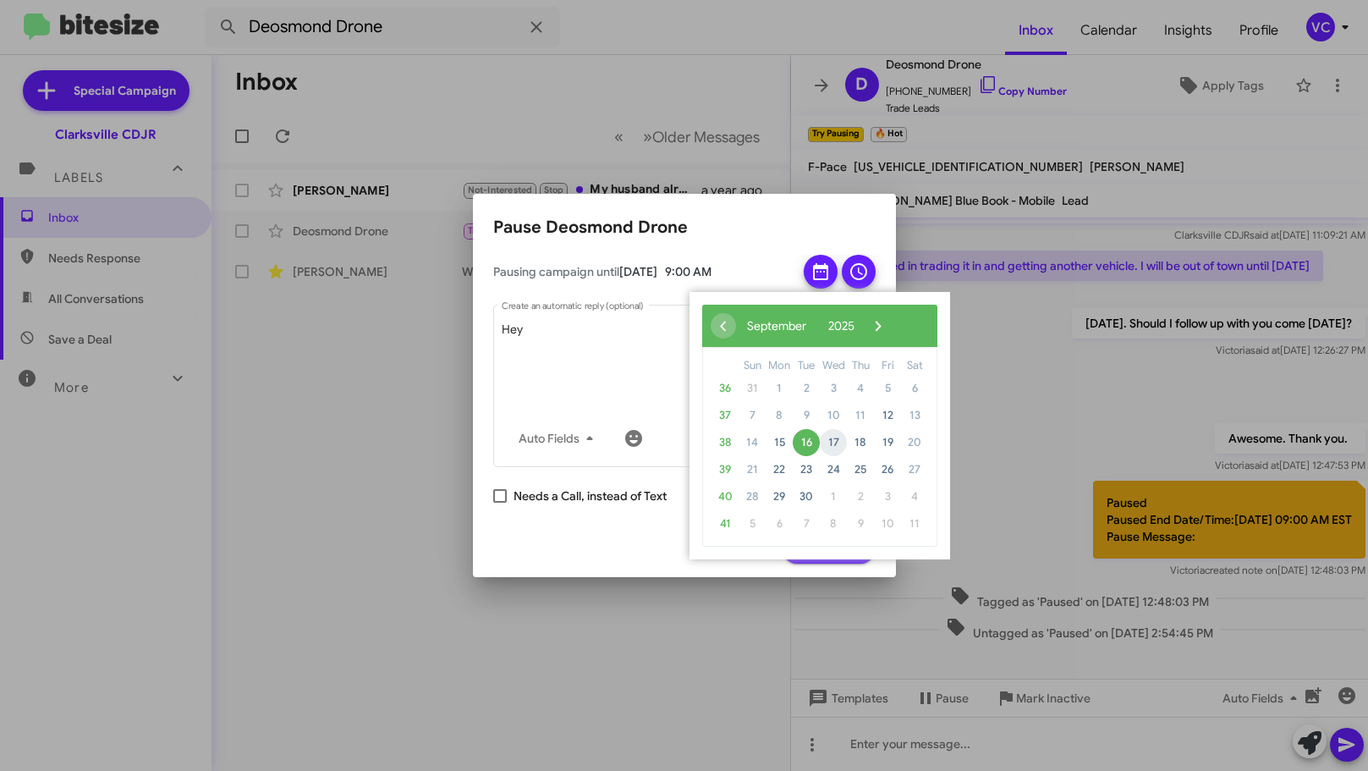
click at [836, 440] on span "17" at bounding box center [833, 442] width 27 height 27
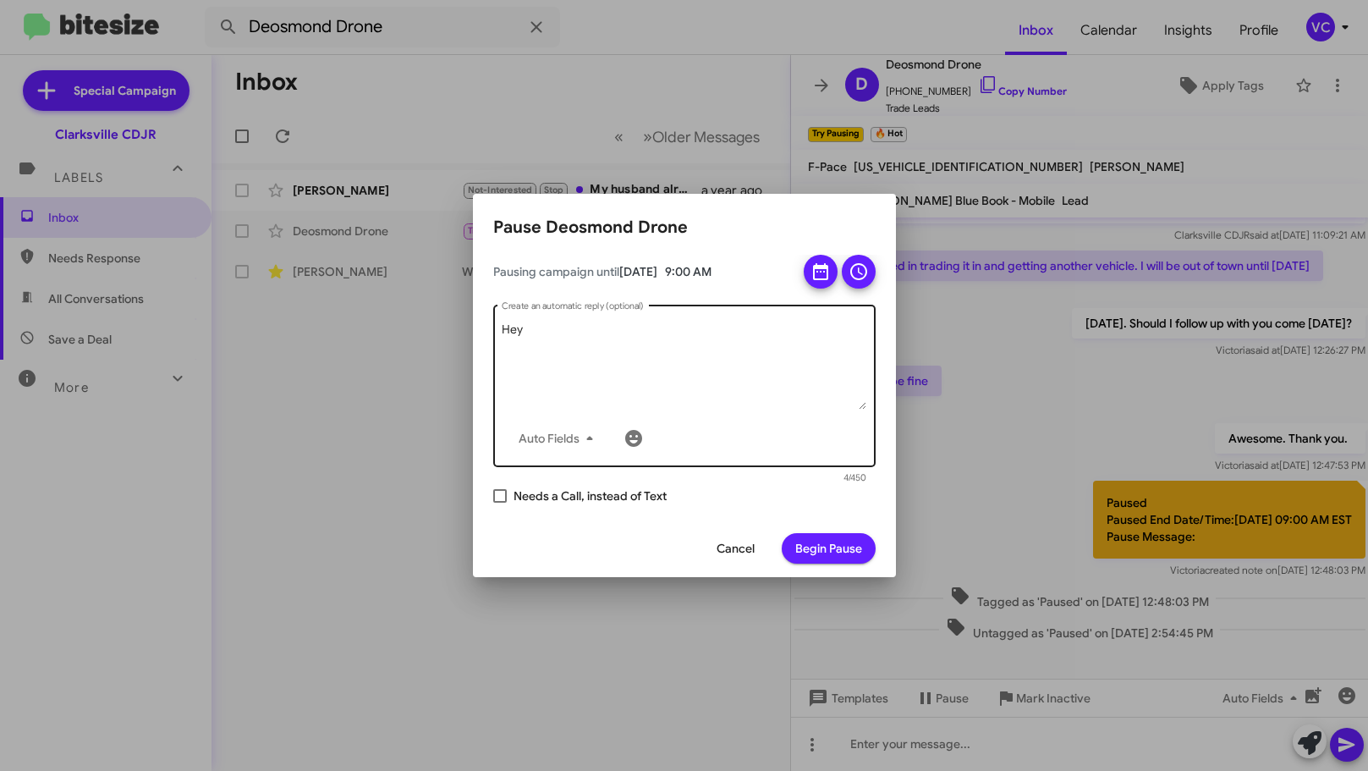
click at [745, 315] on div "Hey Auto Fields Create an automatic reply (optional)" at bounding box center [684, 384] width 365 height 165
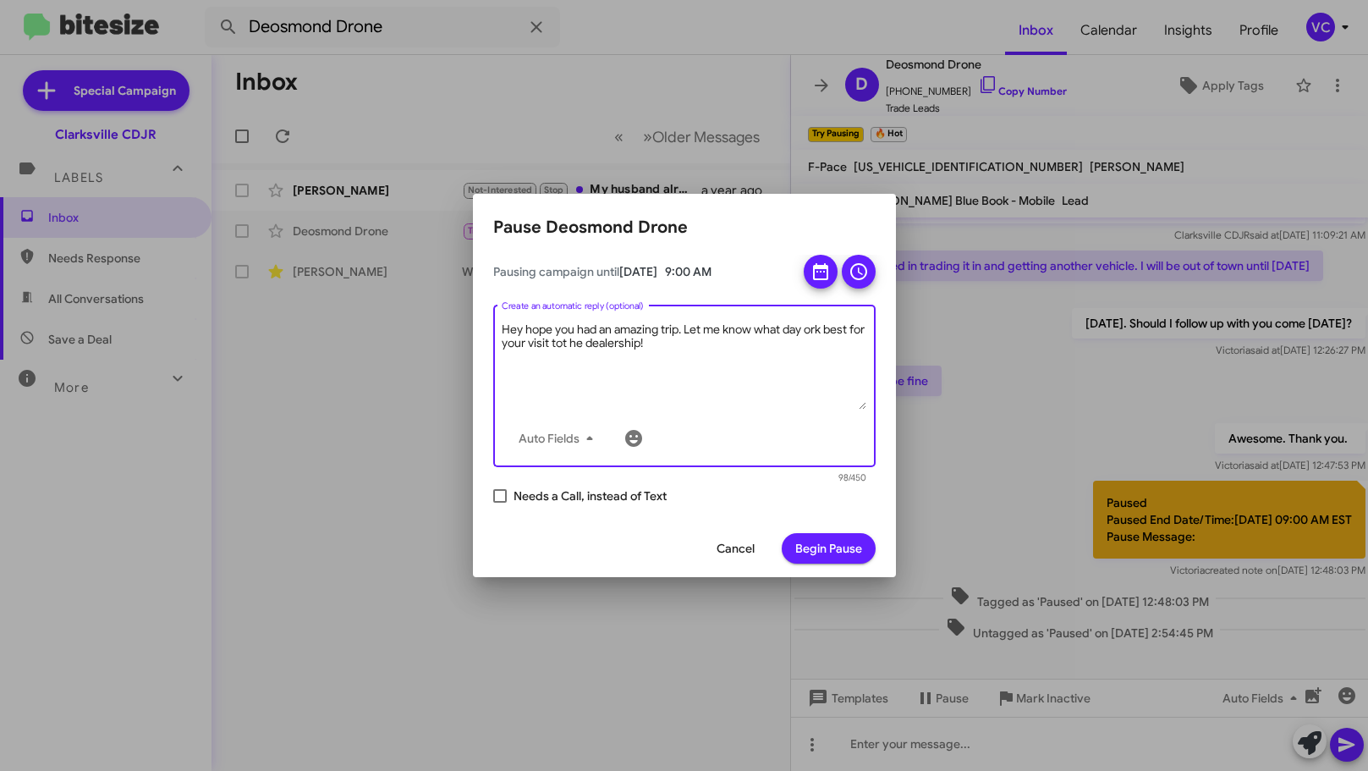
click at [772, 373] on textarea "Hey hope you had an amazing trip. Let me know what day ork best for your visit …" at bounding box center [684, 365] width 365 height 88
click at [579, 337] on textarea "Hey hope you had an amazing trip. Let me know what day ork best for your visit …" at bounding box center [684, 365] width 365 height 88
click at [585, 341] on textarea "Hey hope you had an amazing trip. Let me know what day ork best for your visit …" at bounding box center [684, 365] width 365 height 88
click at [588, 343] on textarea "Hey hope you had an amazing trip. Let me know what day ork best for your visit …" at bounding box center [684, 365] width 365 height 88
click at [708, 356] on textarea "Hey hope you had an amazing trip. Let me know what day ork best for your visit …" at bounding box center [684, 365] width 365 height 88
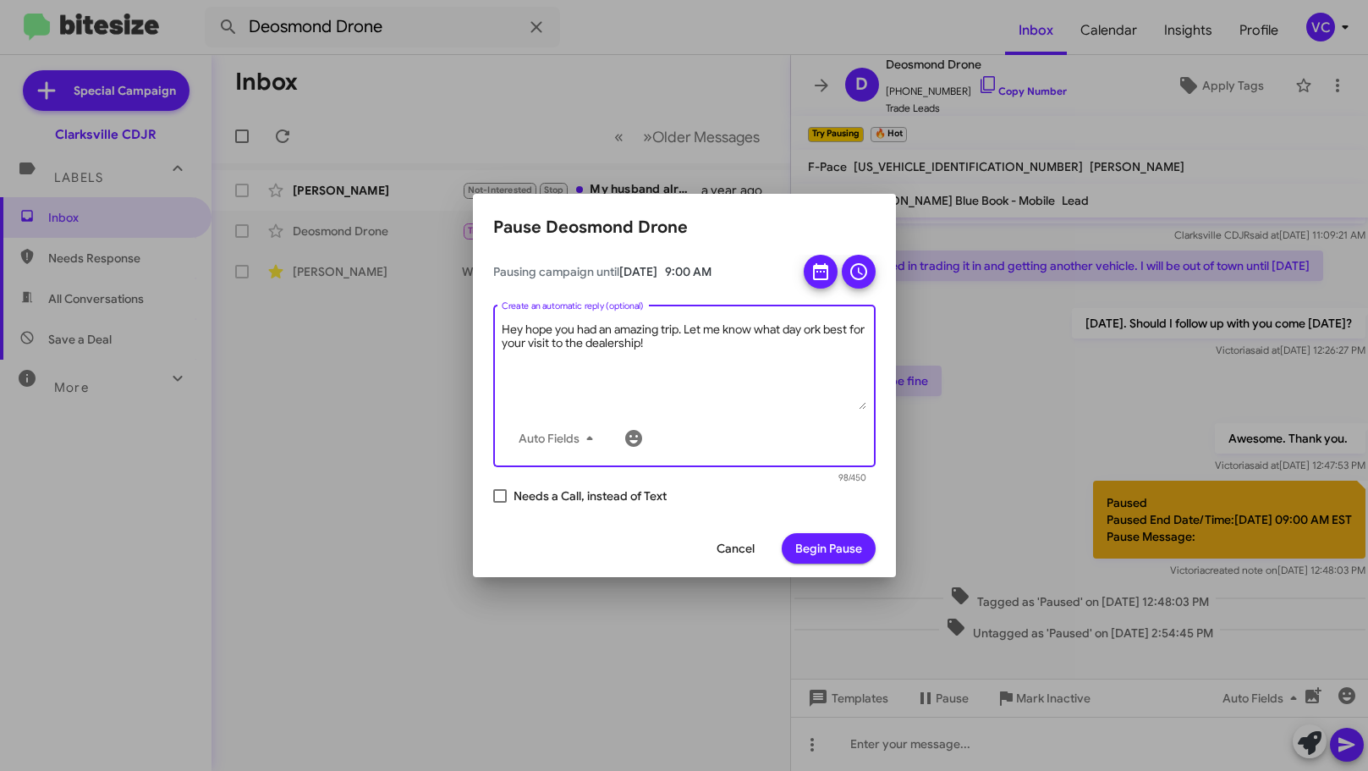
click at [809, 352] on textarea "Hey hope you had an amazing trip. Let me know what day ork best for your visit …" at bounding box center [684, 365] width 365 height 88
type textarea "Hey hope you had an amazing trip. Let me know what day ork best for your visit …"
click at [819, 554] on span "Begin Pause" at bounding box center [828, 548] width 67 height 30
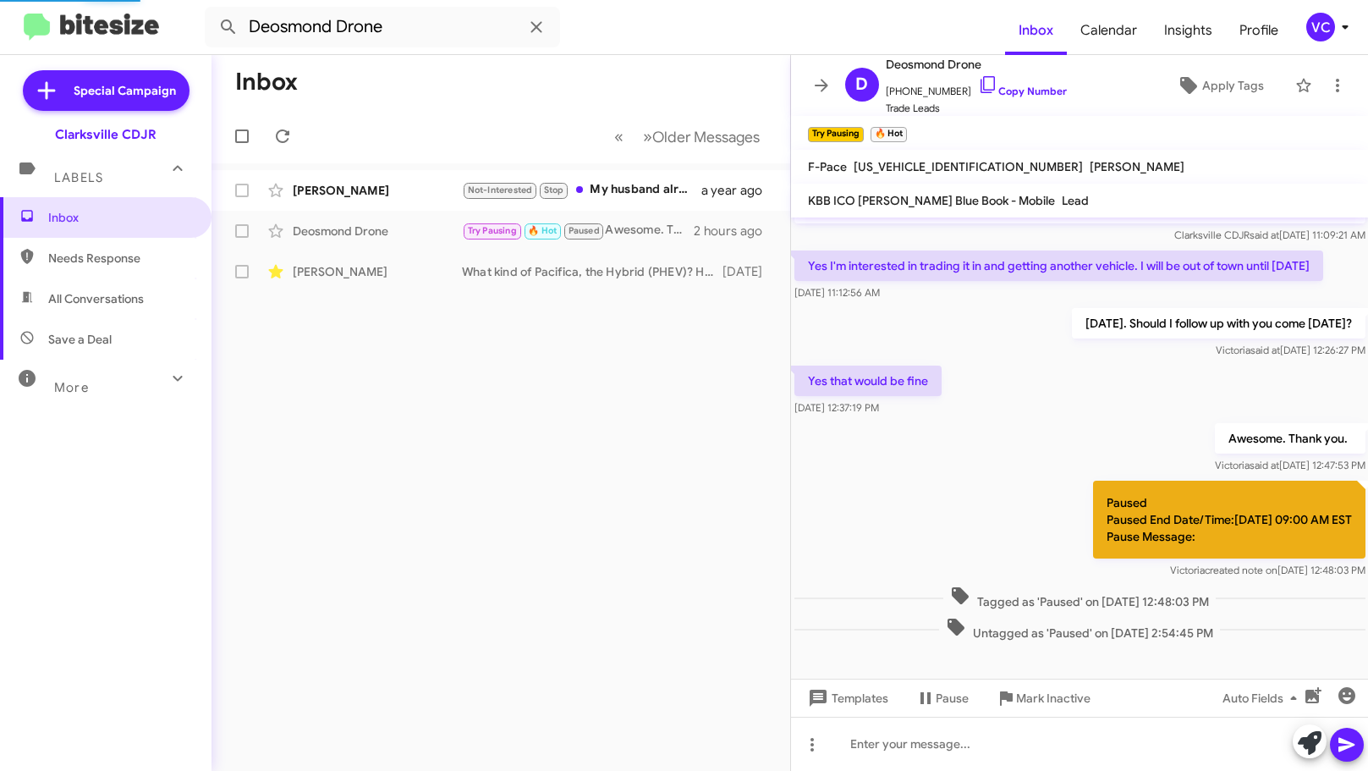
click at [837, 469] on div "Awesome. Thank you. [PERSON_NAME] said at [DATE] 12:47:53 PM" at bounding box center [1080, 449] width 578 height 58
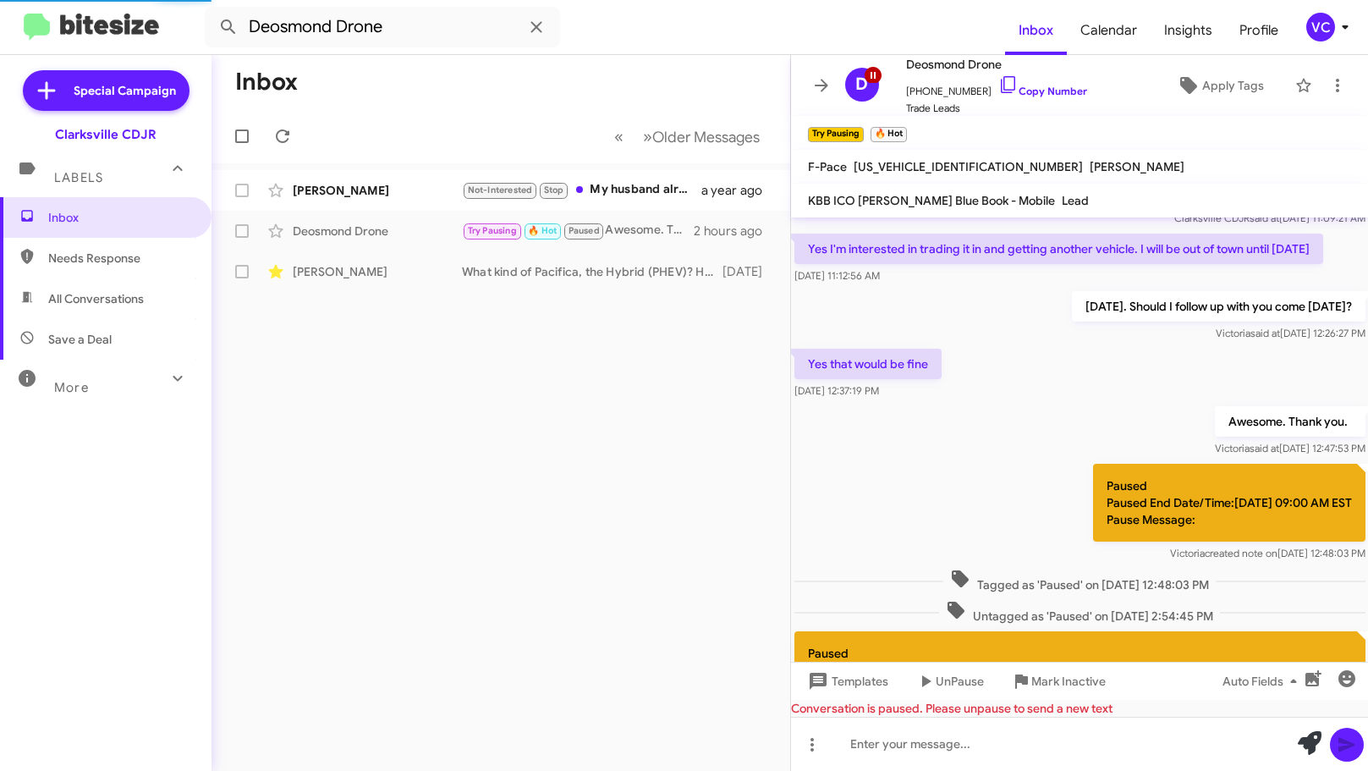
click at [662, 490] on div "Inbox « Previous » Next Older Messages [PERSON_NAME] Not-Interested Stop My hus…" at bounding box center [500, 413] width 579 height 716
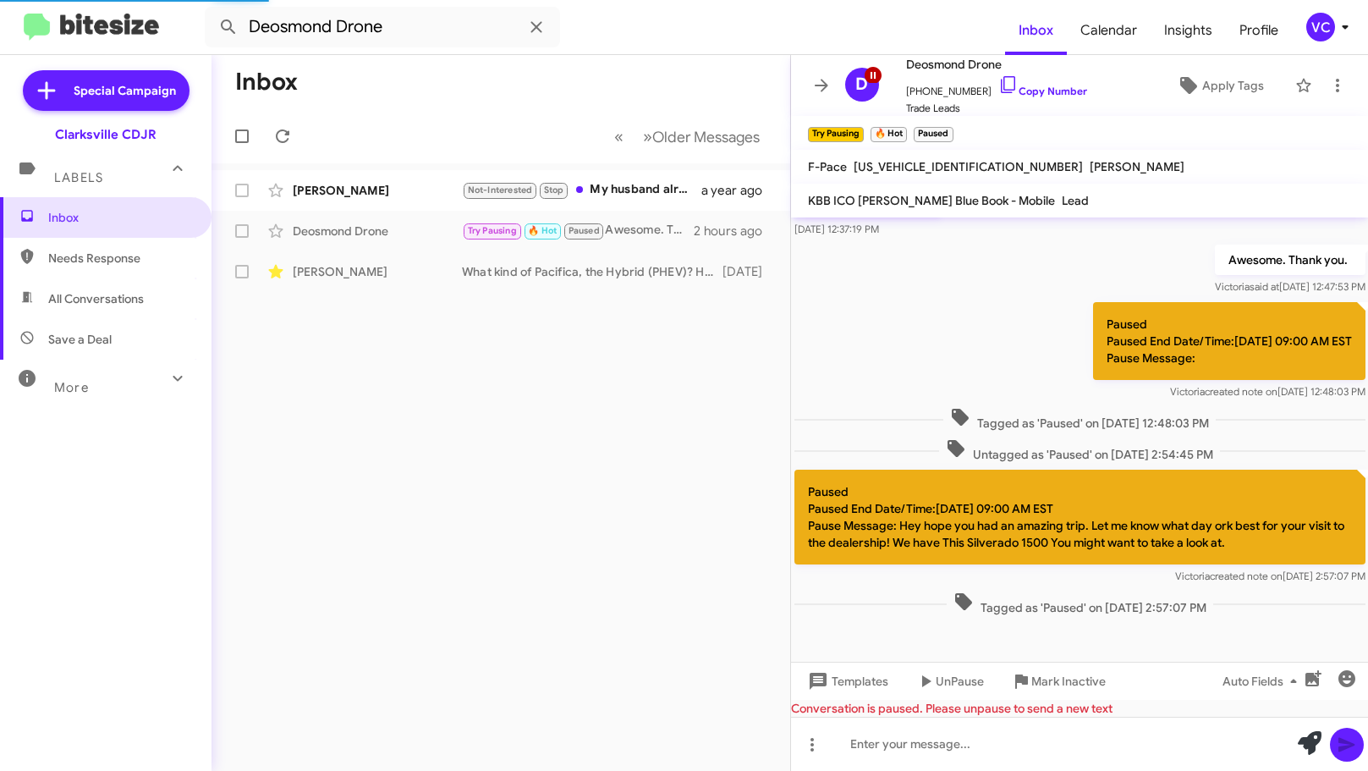
click at [747, 494] on div "Inbox « Previous » Next Older Messages [PERSON_NAME] Not-Interested Stop My hus…" at bounding box center [500, 413] width 579 height 716
drag, startPoint x: 623, startPoint y: 518, endPoint x: 872, endPoint y: 361, distance: 293.8
click at [628, 518] on div "Inbox « Previous » Next Older Messages [PERSON_NAME] Not-Interested Stop My hus…" at bounding box center [500, 413] width 579 height 716
click at [890, 348] on div "Paused Paused End Date/Time:[DATE] 09:00 AM EST Pause Message: [PERSON_NAME] cr…" at bounding box center [1080, 351] width 578 height 105
drag, startPoint x: 583, startPoint y: 420, endPoint x: 596, endPoint y: 414, distance: 14.8
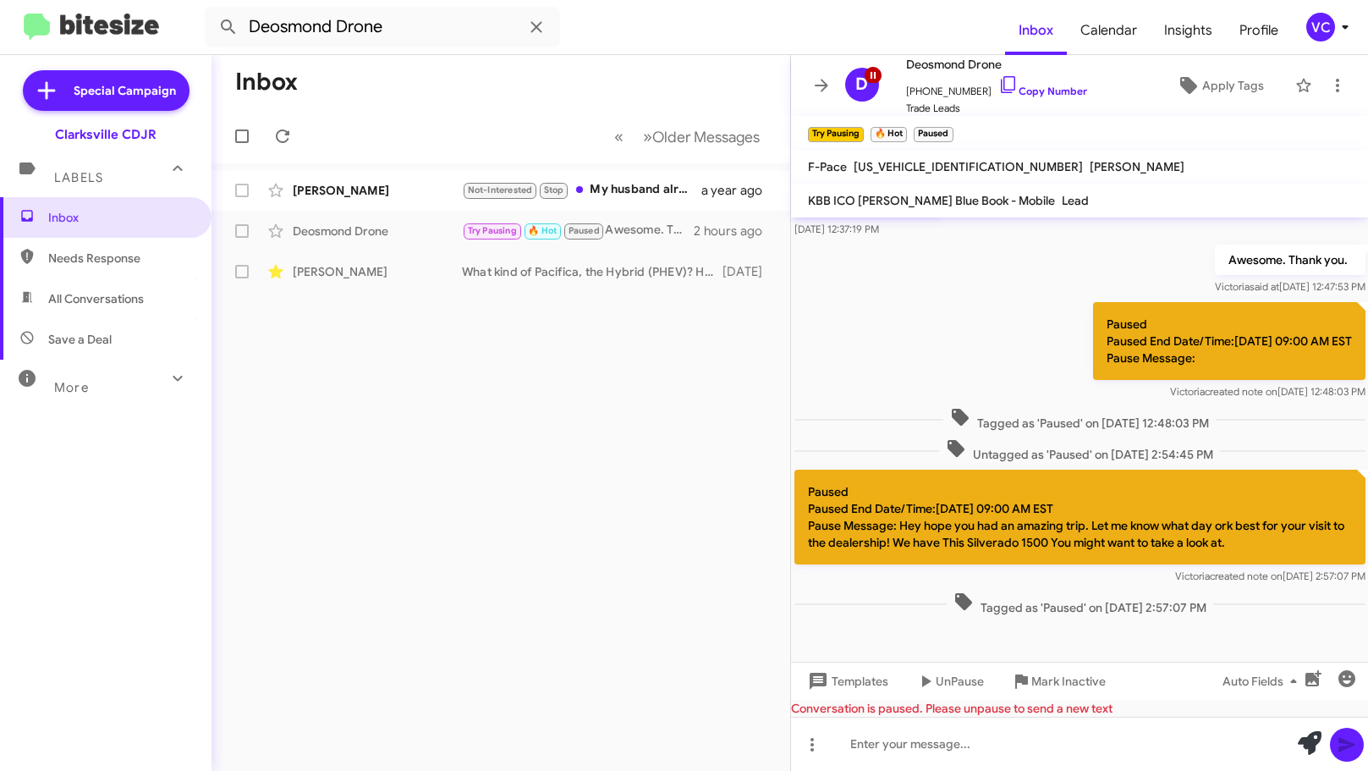
click at [589, 420] on div "Inbox « Previous » Next Older Messages [PERSON_NAME] Not-Interested Stop My hus…" at bounding box center [500, 413] width 579 height 716
click at [400, 189] on div "[PERSON_NAME]" at bounding box center [377, 190] width 169 height 17
drag, startPoint x: 530, startPoint y: 540, endPoint x: 829, endPoint y: 557, distance: 299.1
click at [530, 552] on div "Inbox « Previous » Next Older Messages [PERSON_NAME] Not-Interested Stop My hus…" at bounding box center [500, 413] width 579 height 716
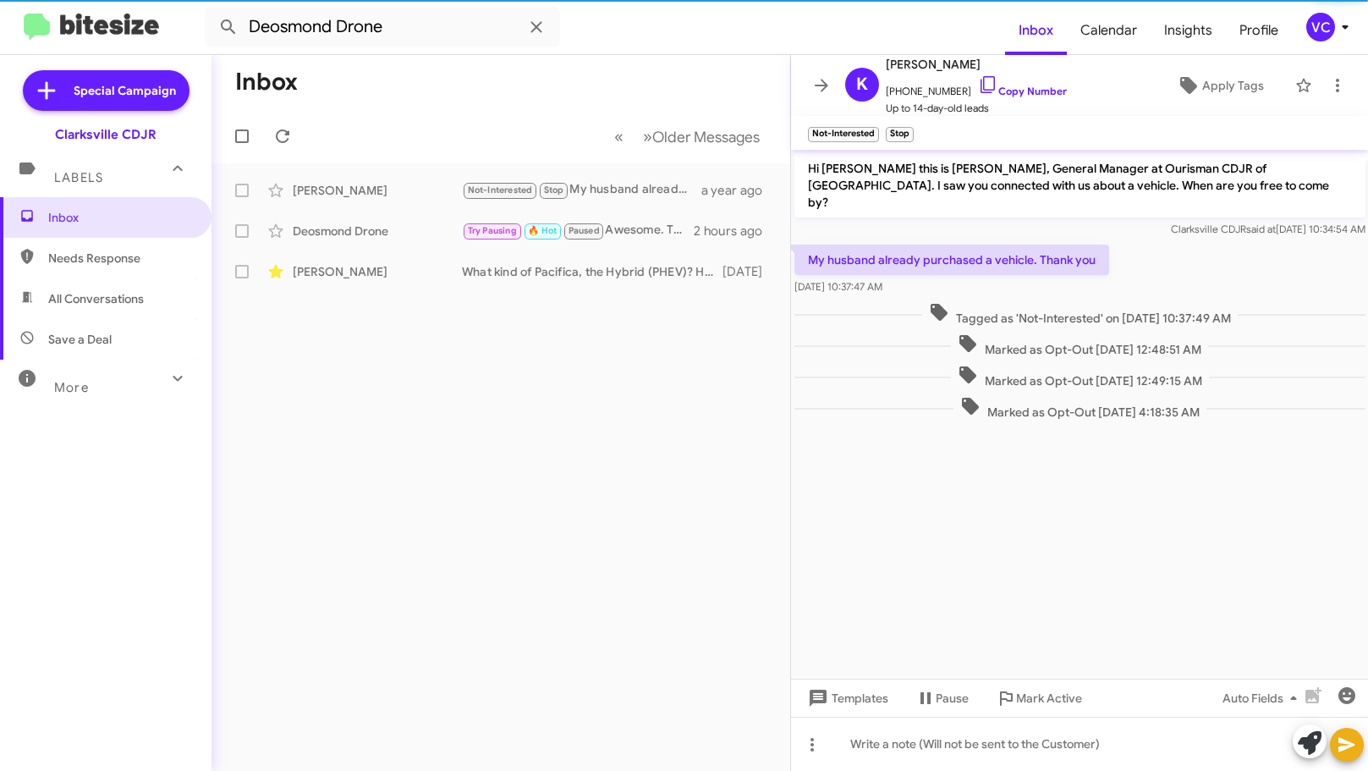
click at [1058, 545] on cdk-virtual-scroll-viewport "Hi [PERSON_NAME] this is [PERSON_NAME], General Manager at Ourisman CDJR of [GE…" at bounding box center [1080, 414] width 578 height 529
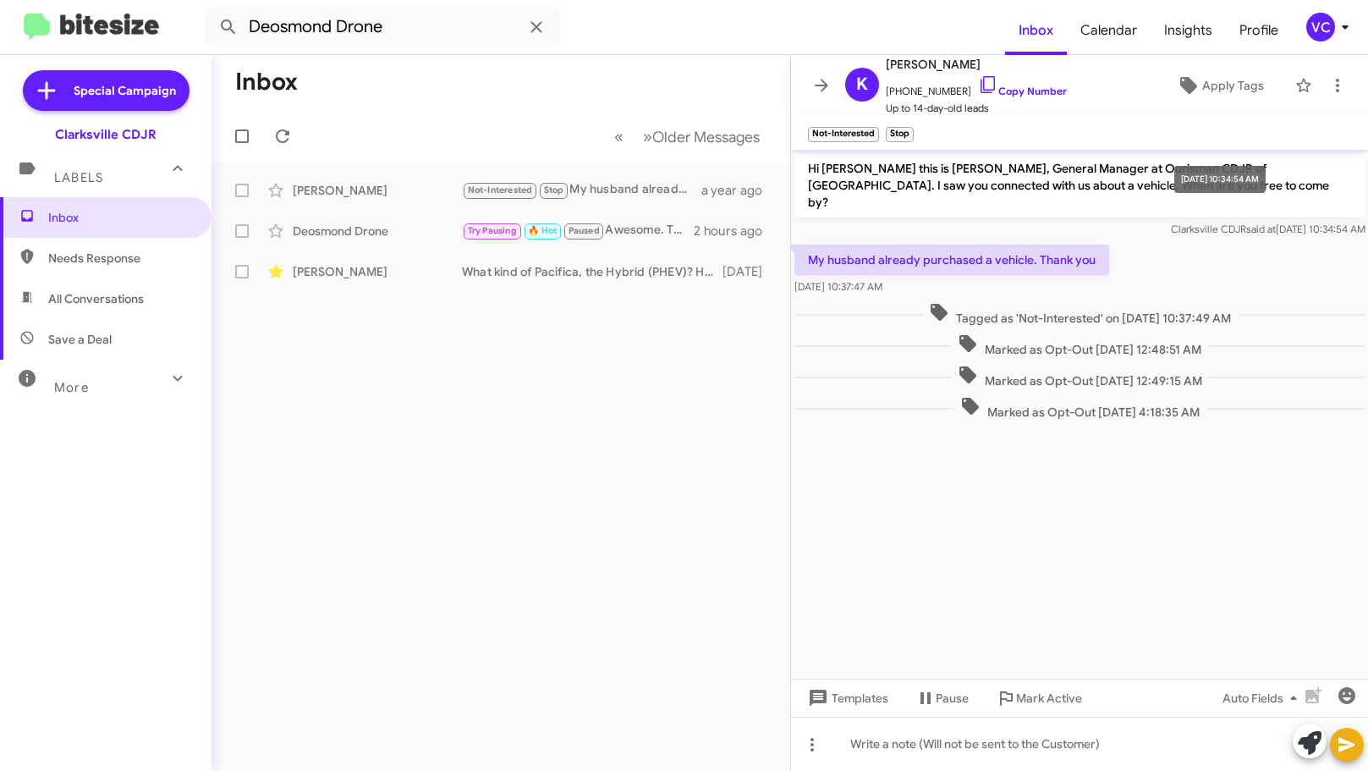
click at [1181, 222] on div "Hi [PERSON_NAME] this is [PERSON_NAME], General Manager at Ourisman CDJR of [GE…" at bounding box center [1080, 195] width 578 height 91
click at [1021, 93] on link "Copy Number" at bounding box center [1022, 91] width 89 height 13
